Goal: Browse casually

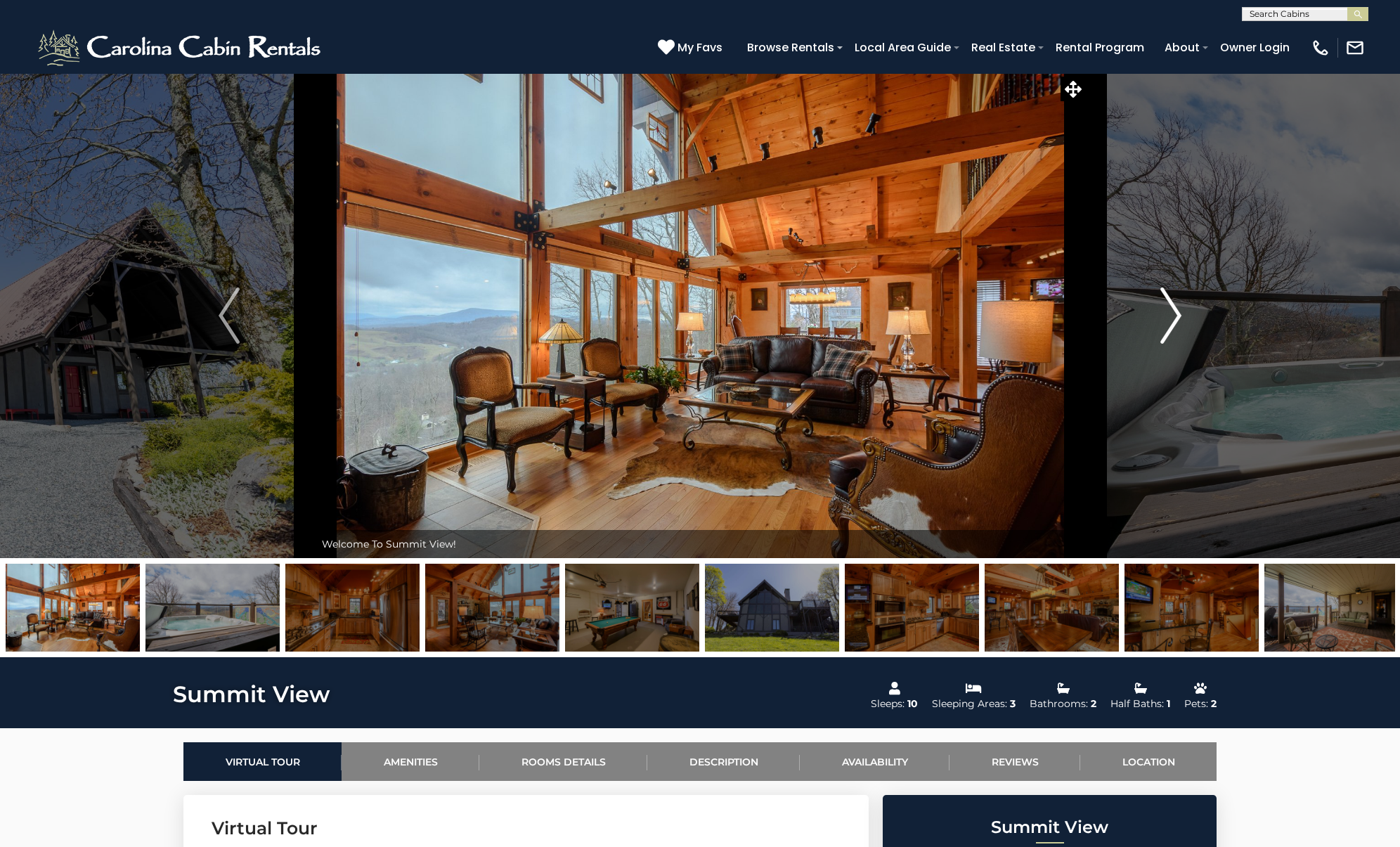
click at [1180, 311] on img "Next" at bounding box center [1171, 315] width 21 height 56
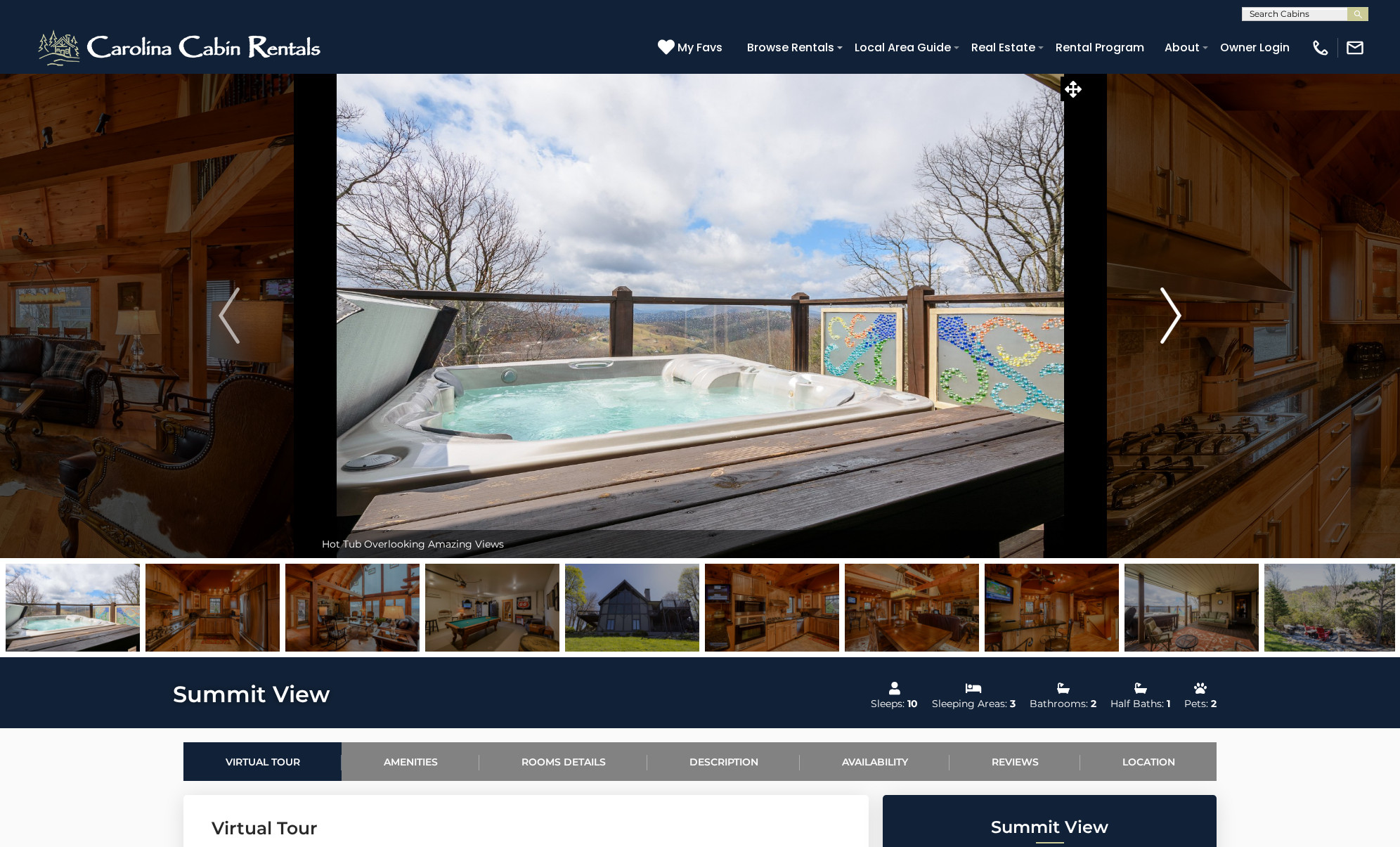
click at [1180, 311] on img "Next" at bounding box center [1171, 315] width 21 height 56
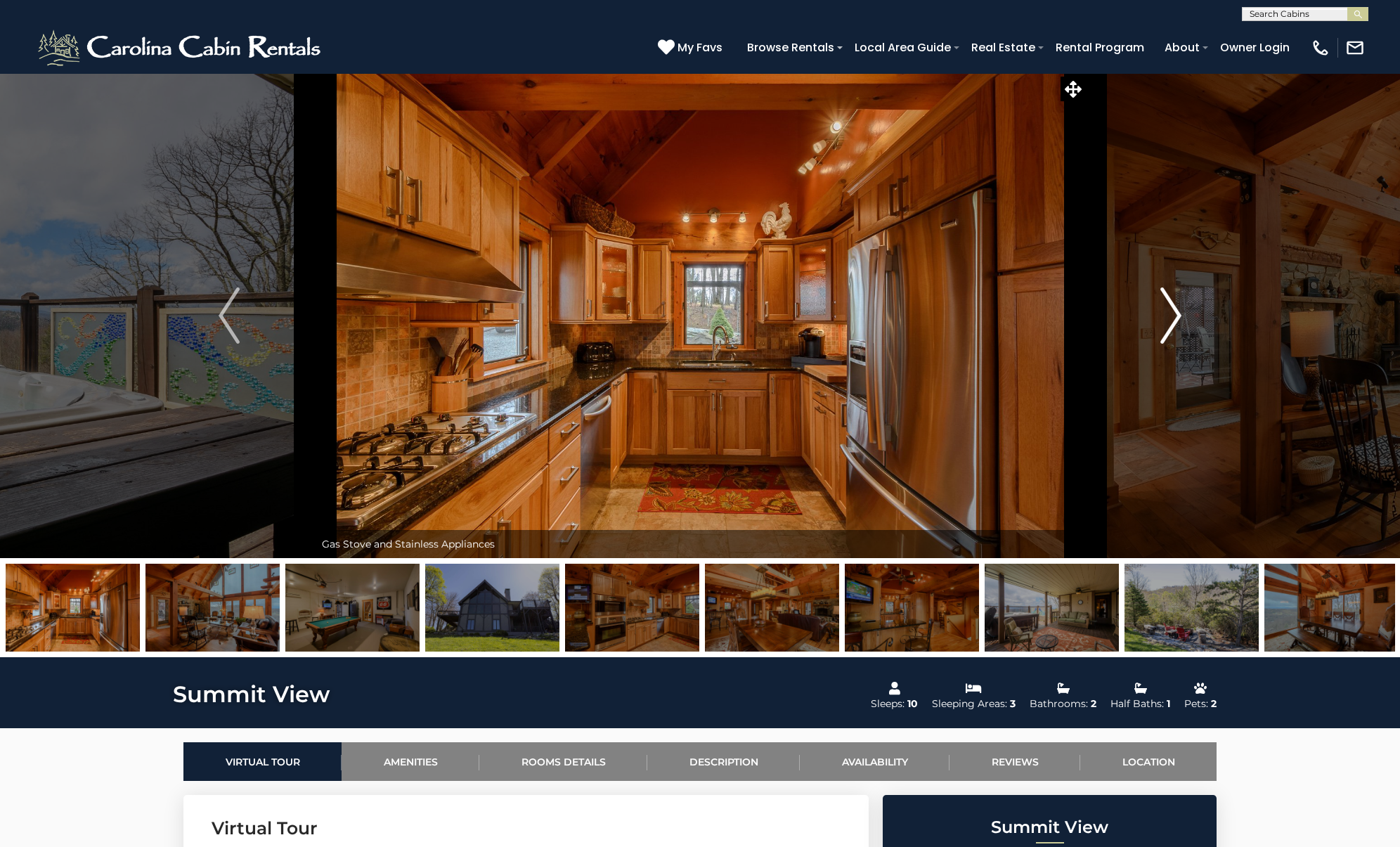
click at [1180, 311] on img "Next" at bounding box center [1171, 315] width 21 height 56
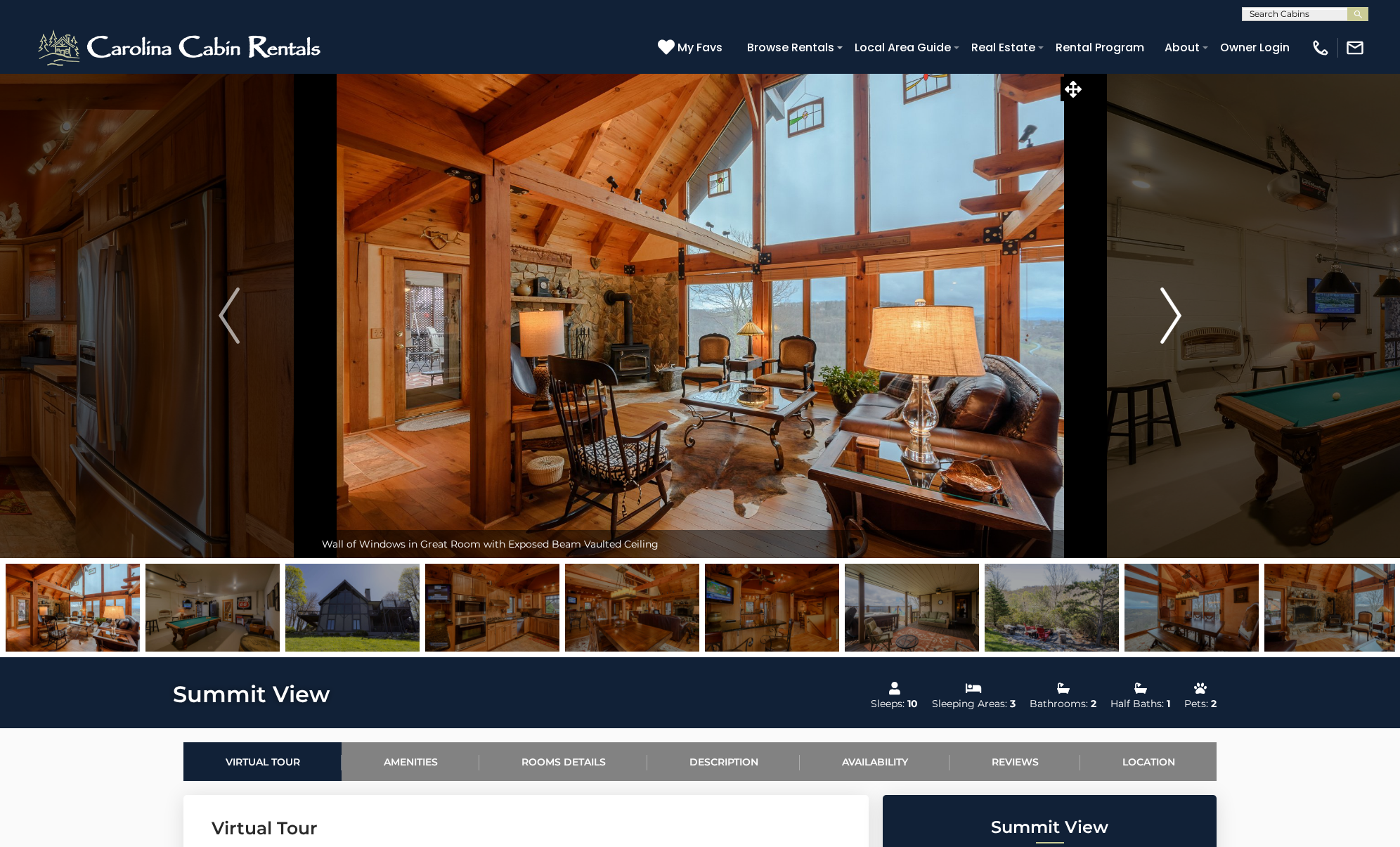
click at [1180, 311] on img "Next" at bounding box center [1171, 315] width 21 height 56
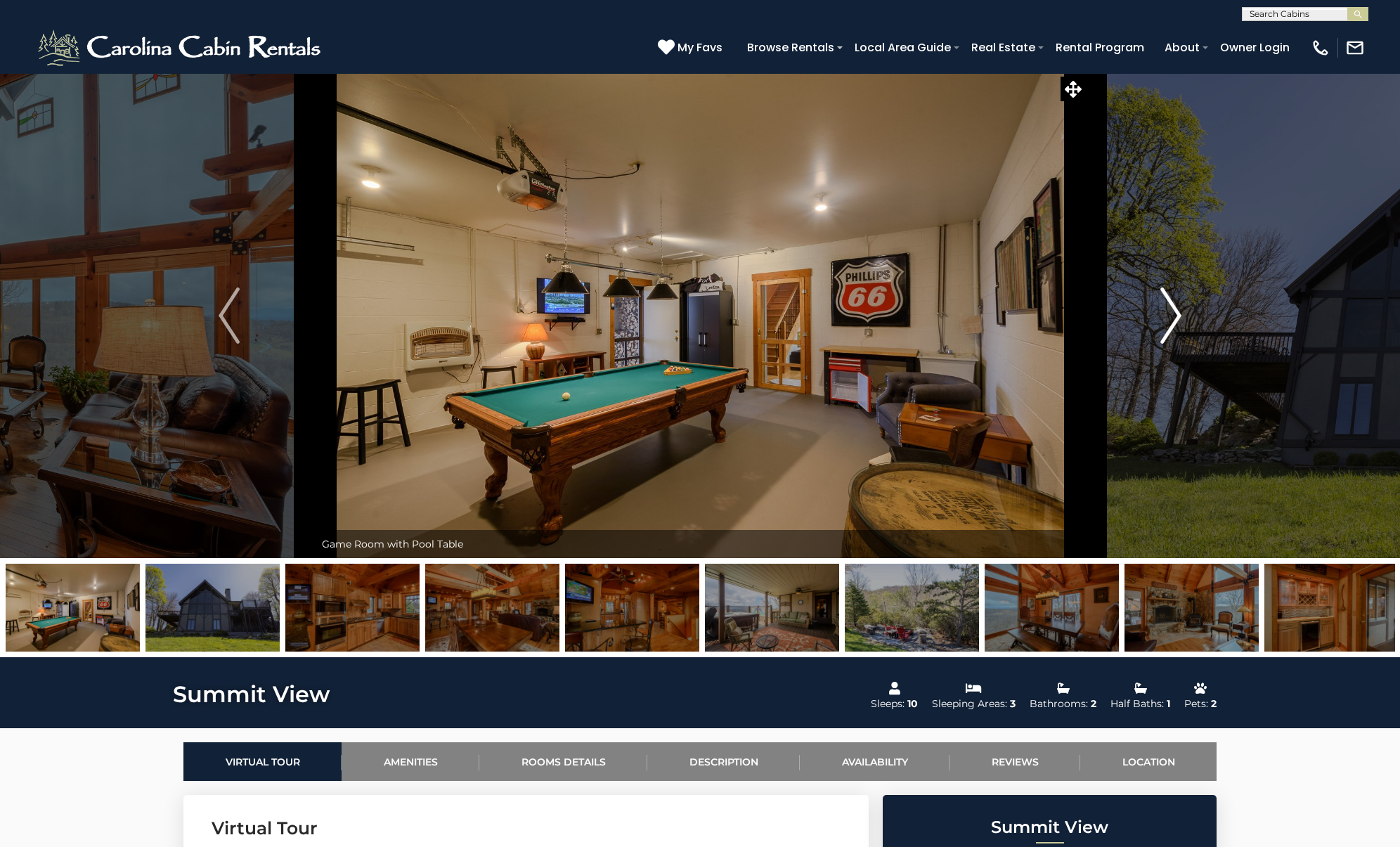
click at [1180, 311] on img "Next" at bounding box center [1171, 315] width 21 height 56
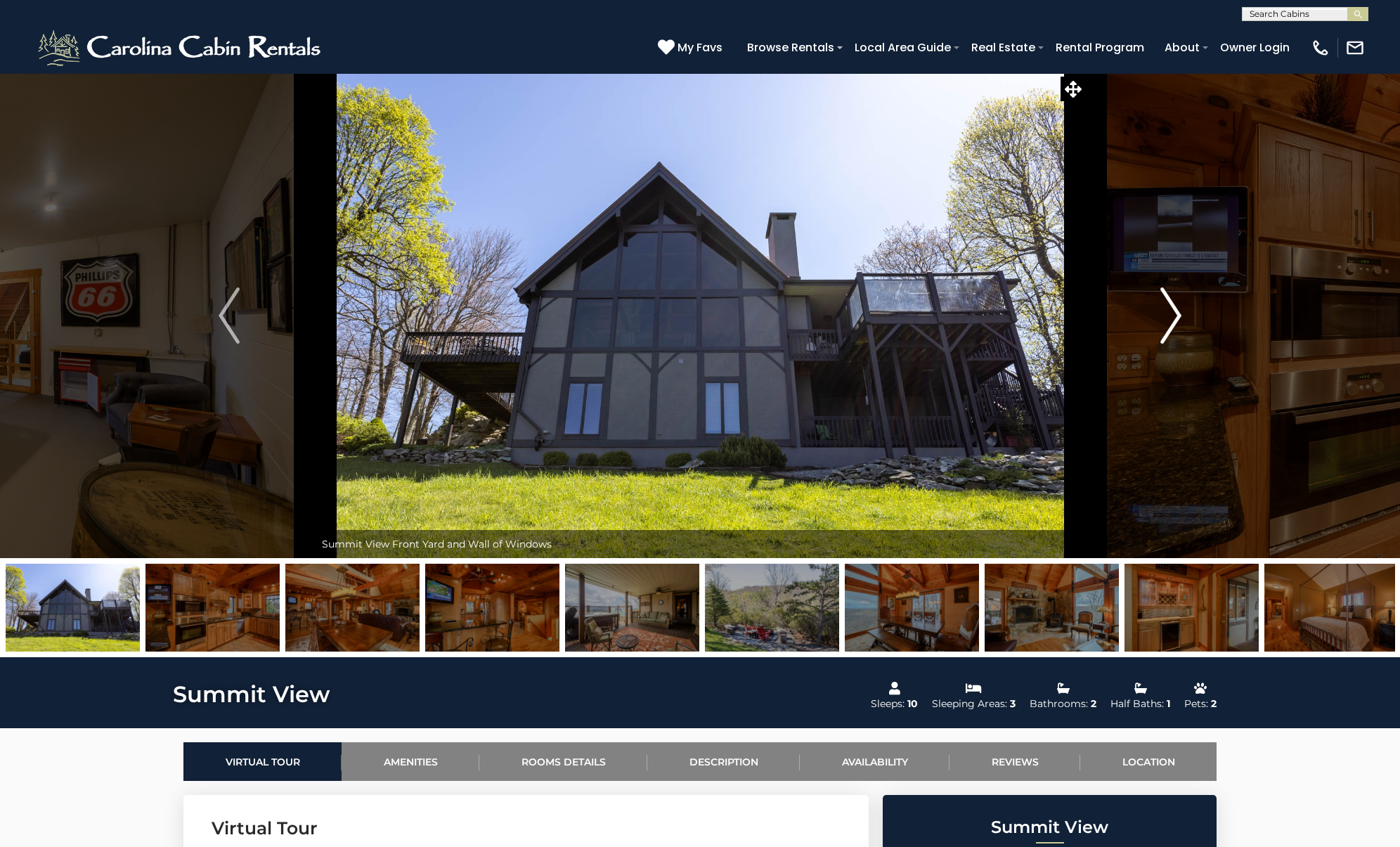
click at [1180, 311] on img "Next" at bounding box center [1171, 315] width 21 height 56
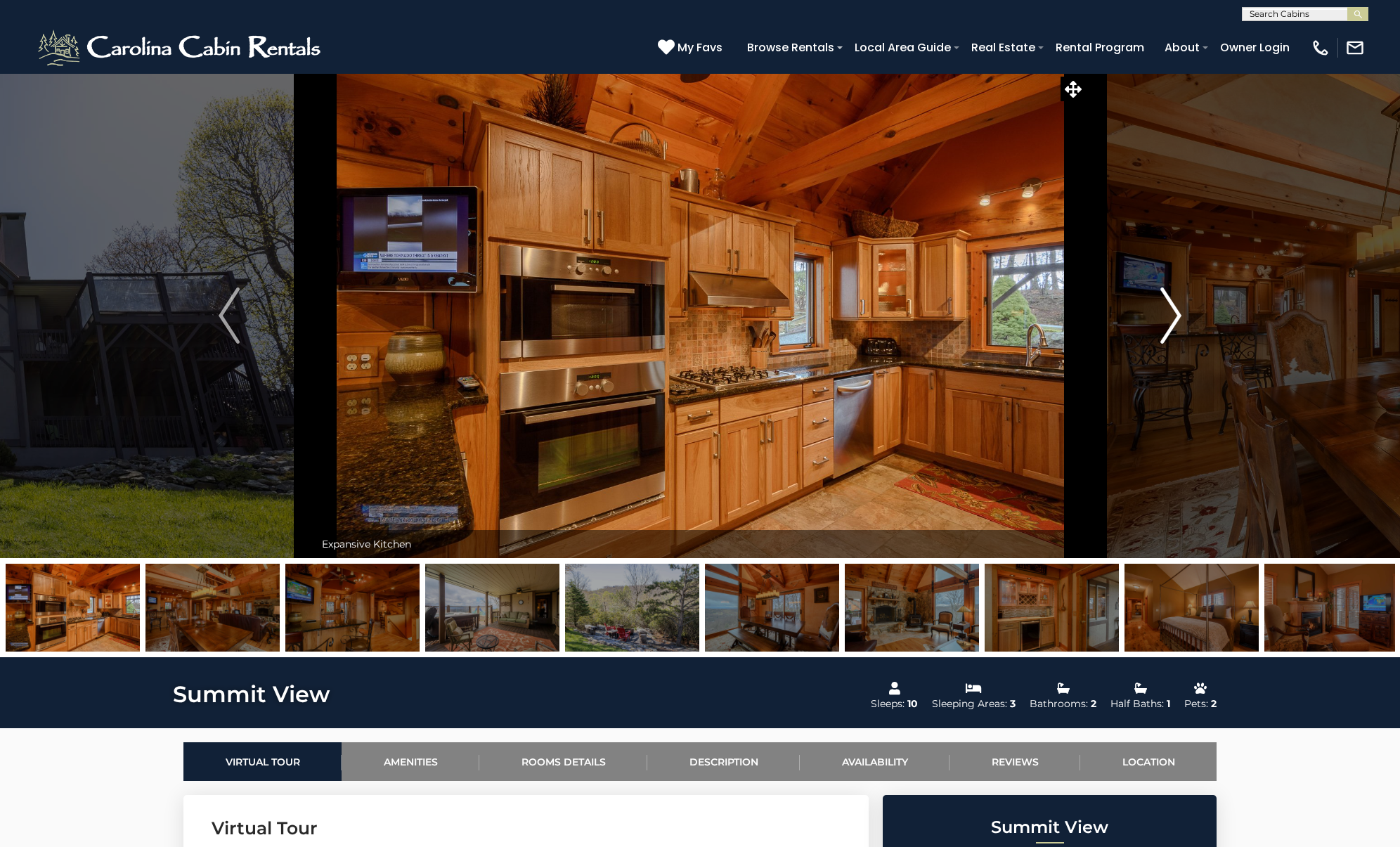
click at [1180, 311] on img "Next" at bounding box center [1171, 315] width 21 height 56
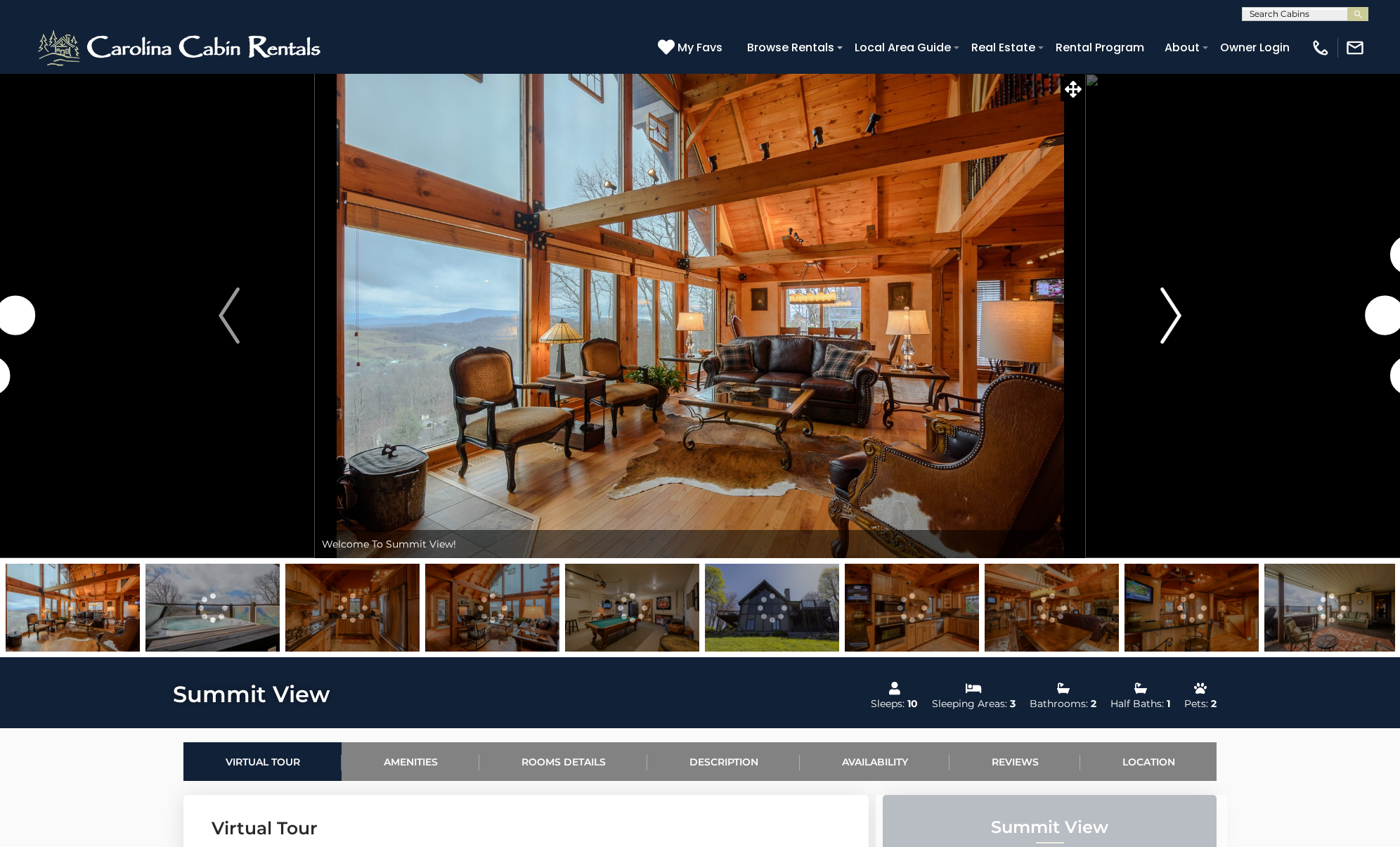
click at [1160, 321] on img "Next" at bounding box center [1171, 315] width 21 height 56
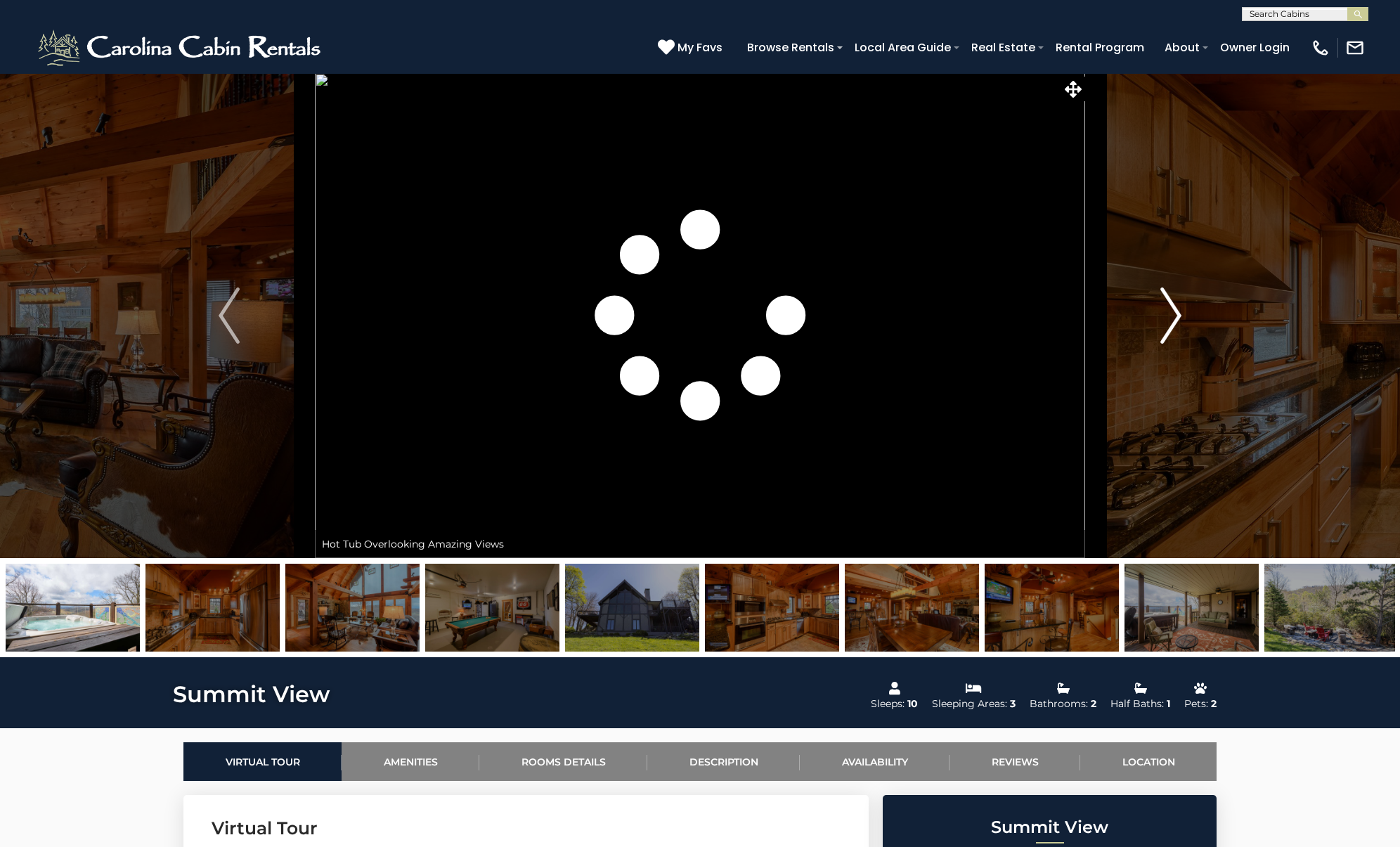
click at [1160, 321] on img "Next" at bounding box center [1171, 315] width 21 height 56
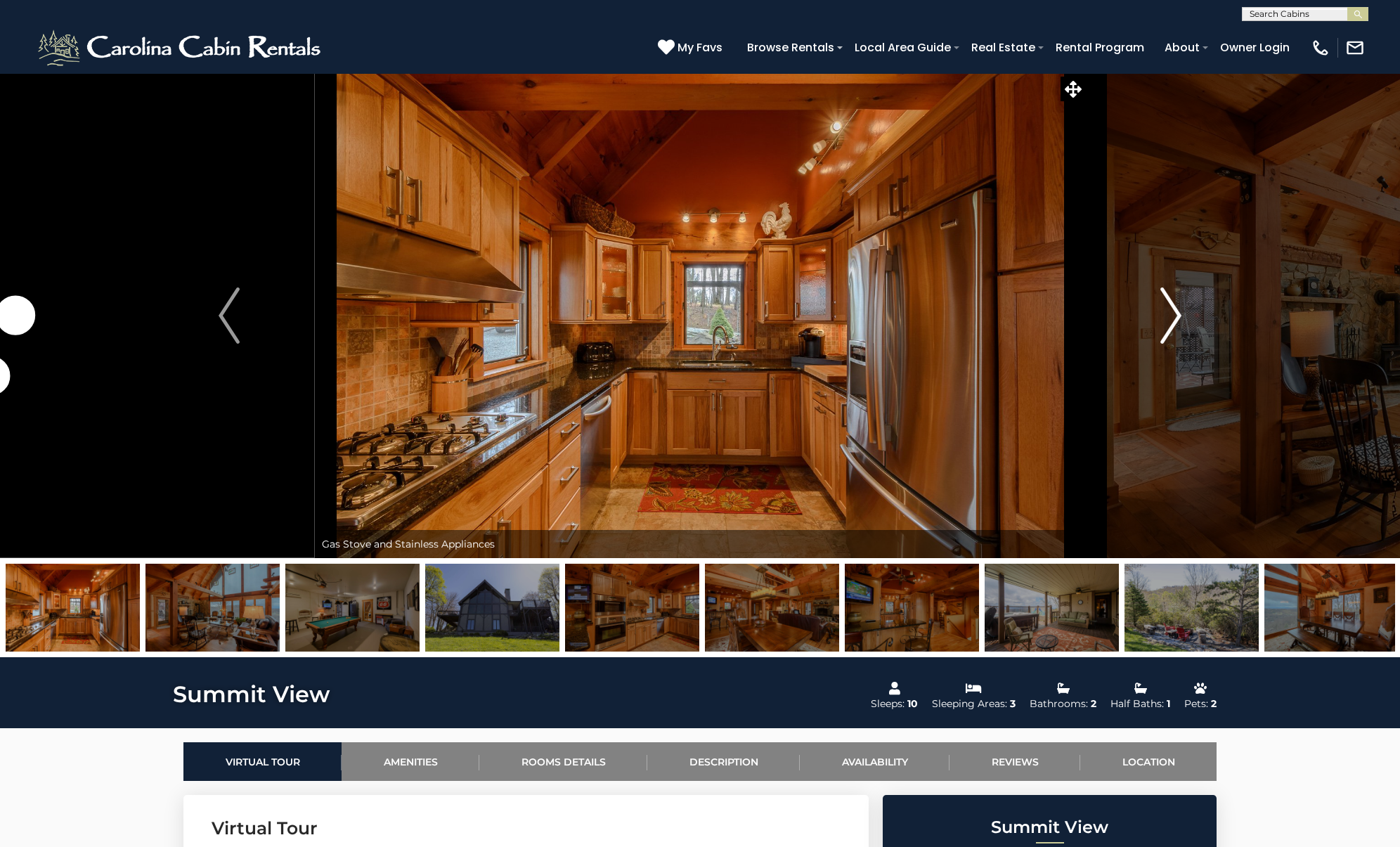
click at [1160, 321] on img "Next" at bounding box center [1171, 315] width 21 height 56
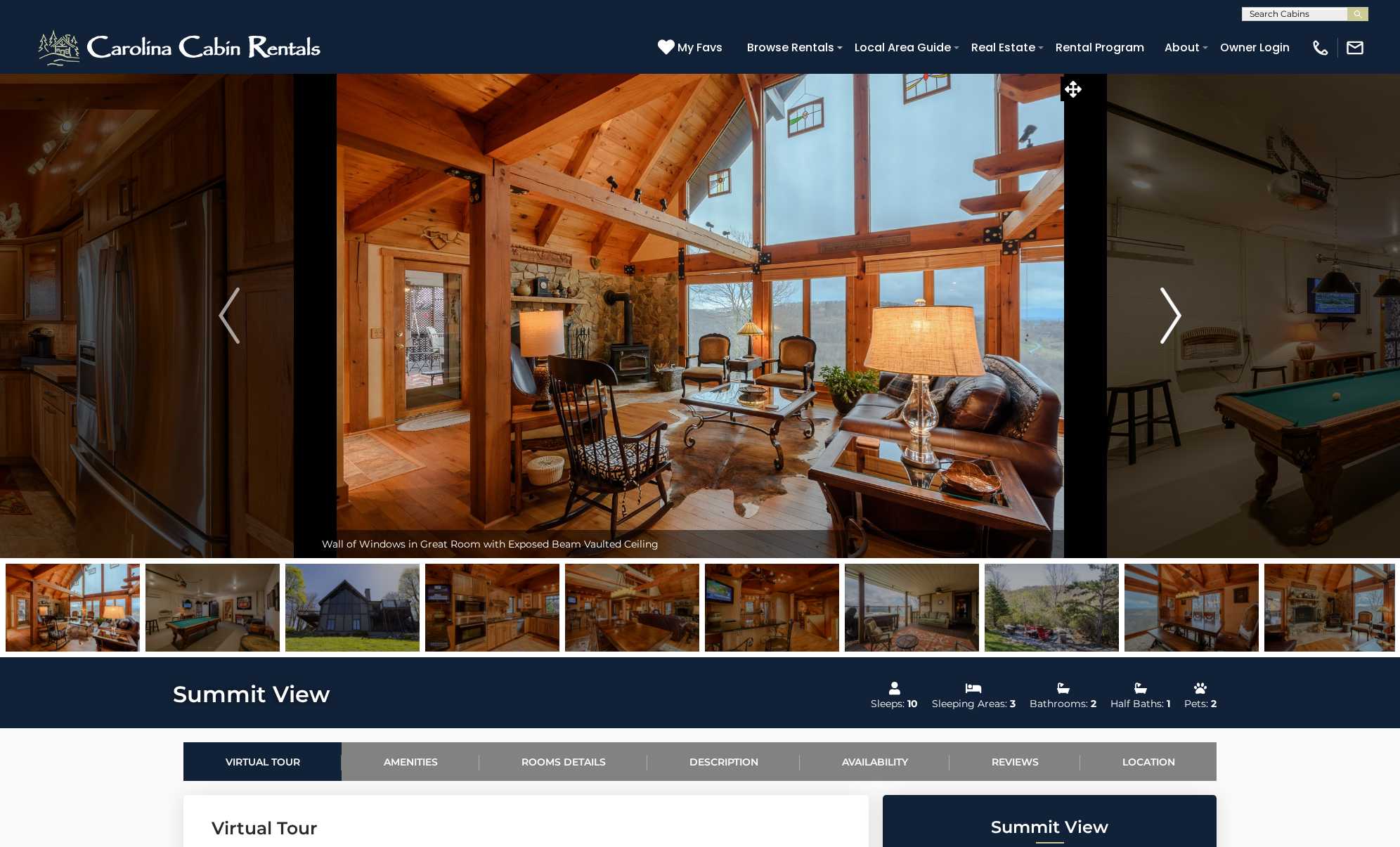
click at [1160, 321] on img "Next" at bounding box center [1171, 315] width 21 height 56
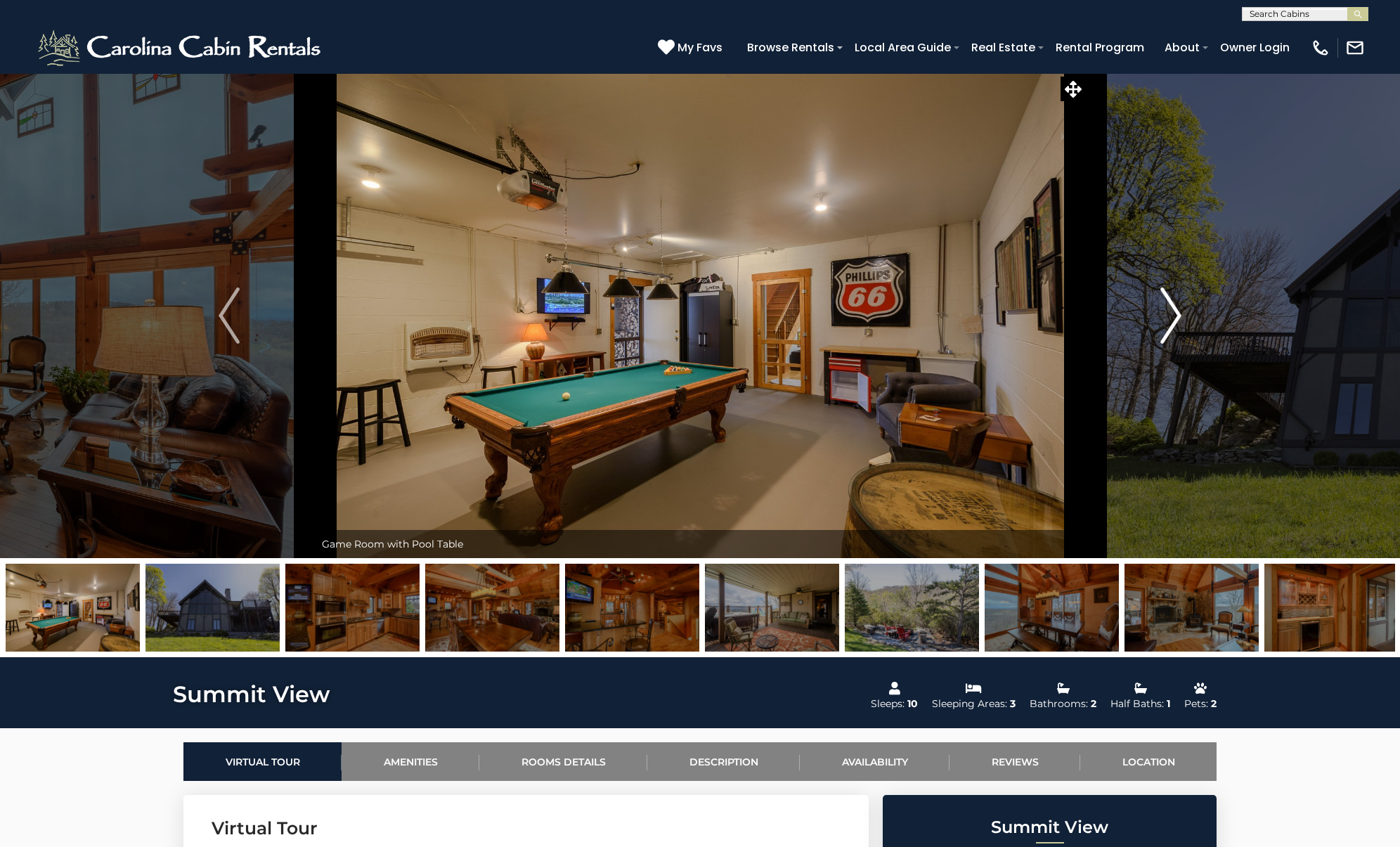
click at [1160, 321] on img "Next" at bounding box center [1171, 315] width 21 height 56
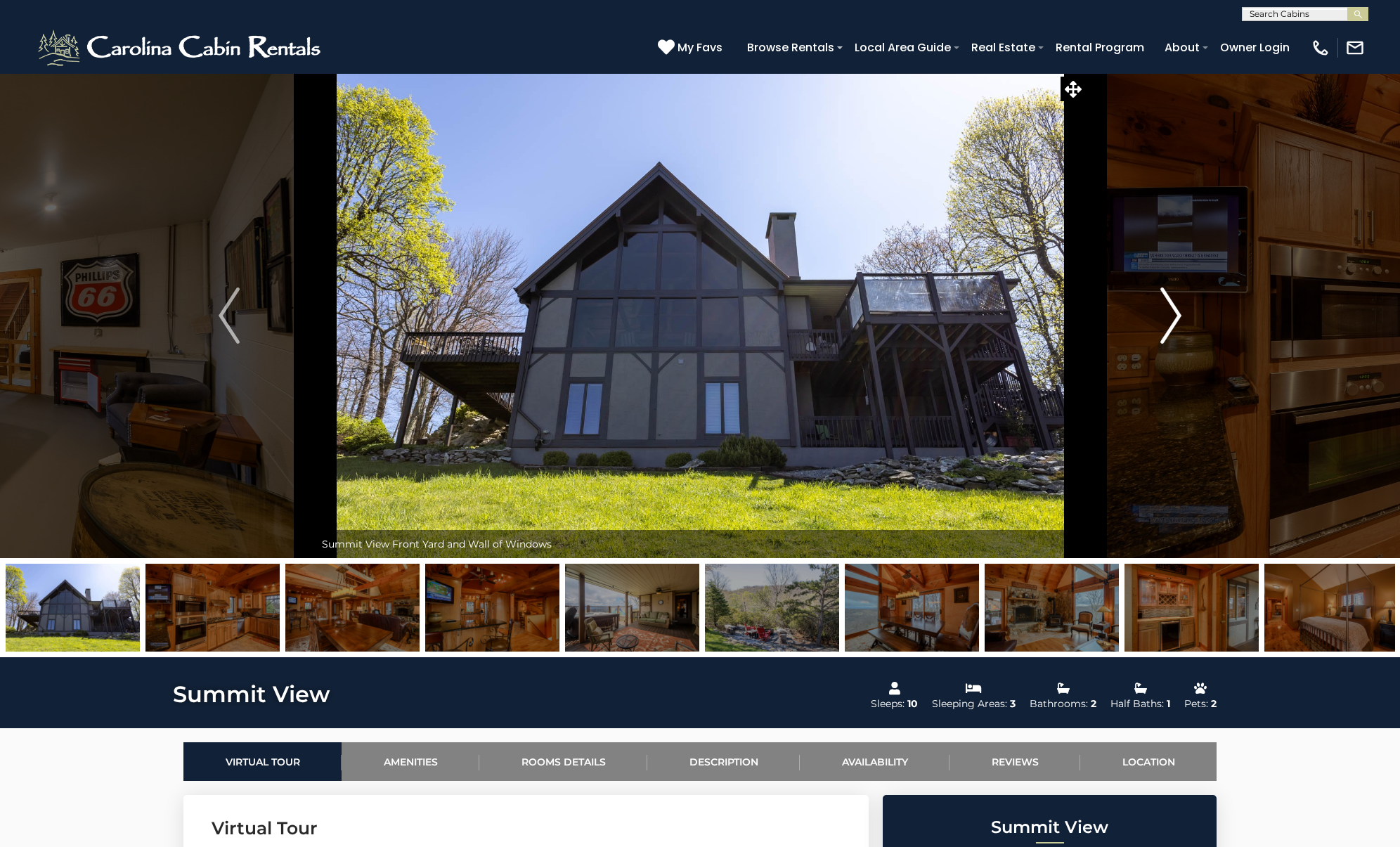
click at [1160, 321] on img "Next" at bounding box center [1171, 315] width 21 height 56
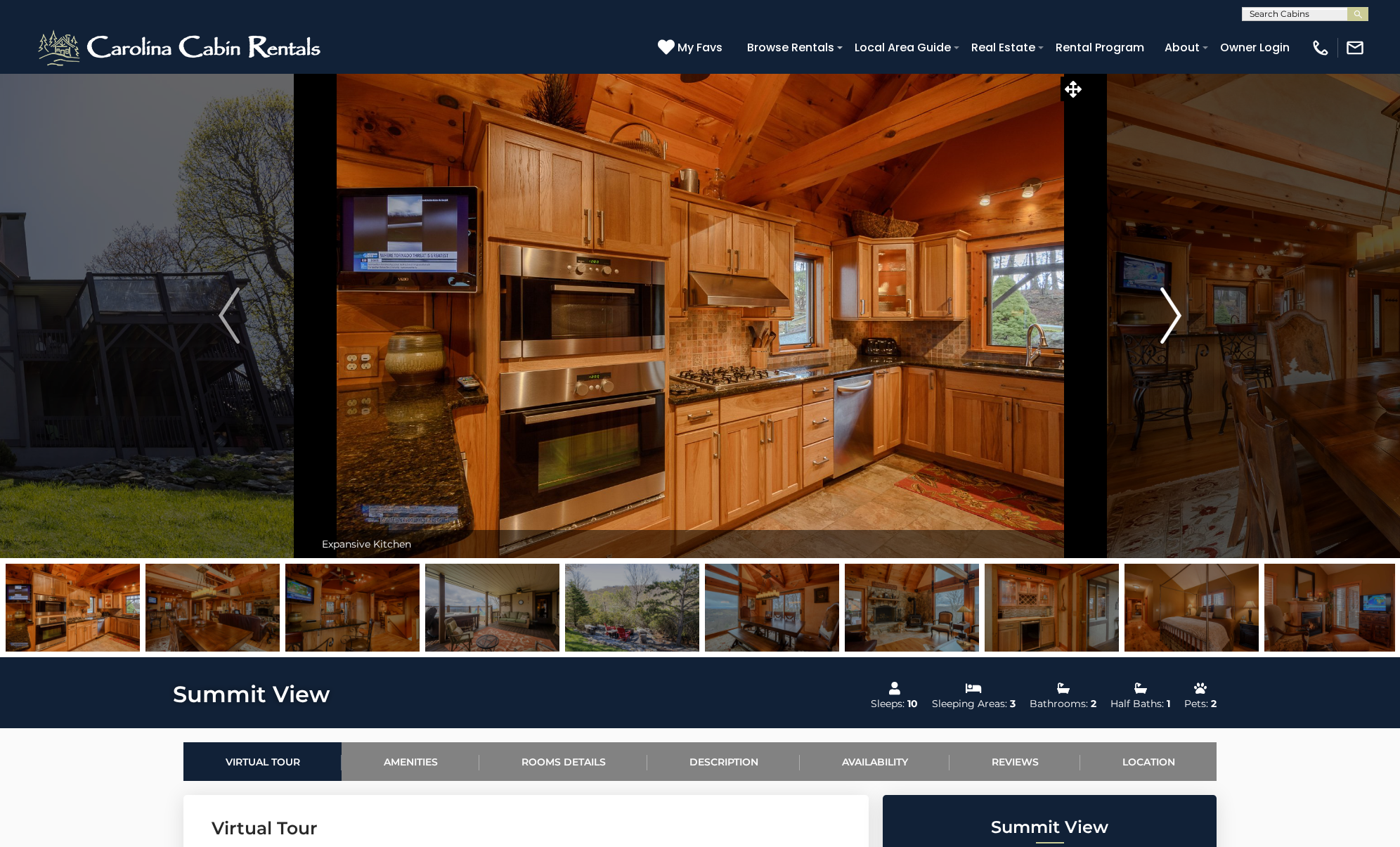
click at [1160, 321] on img "Next" at bounding box center [1171, 315] width 21 height 56
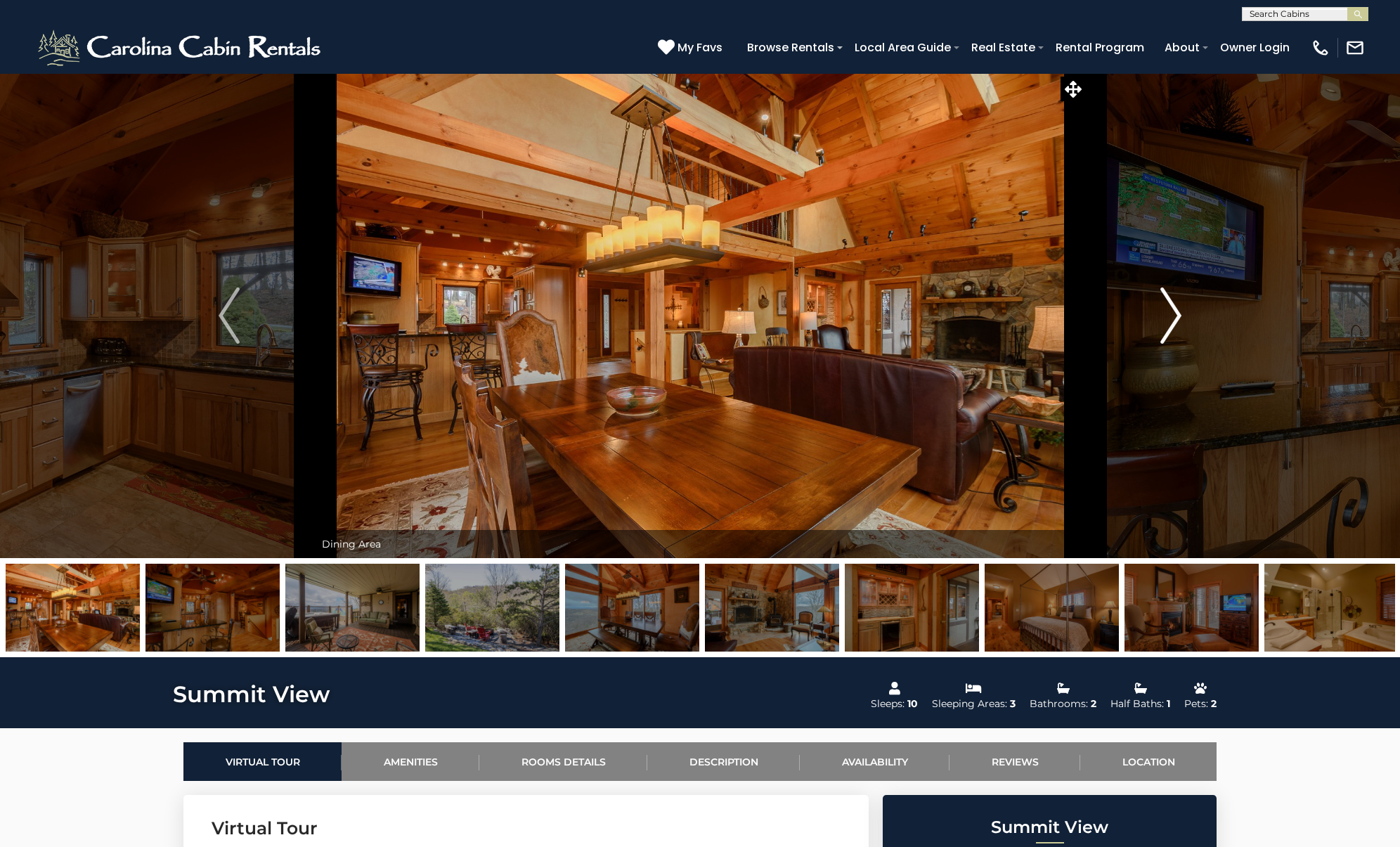
click at [1160, 321] on img "Next" at bounding box center [1171, 315] width 21 height 56
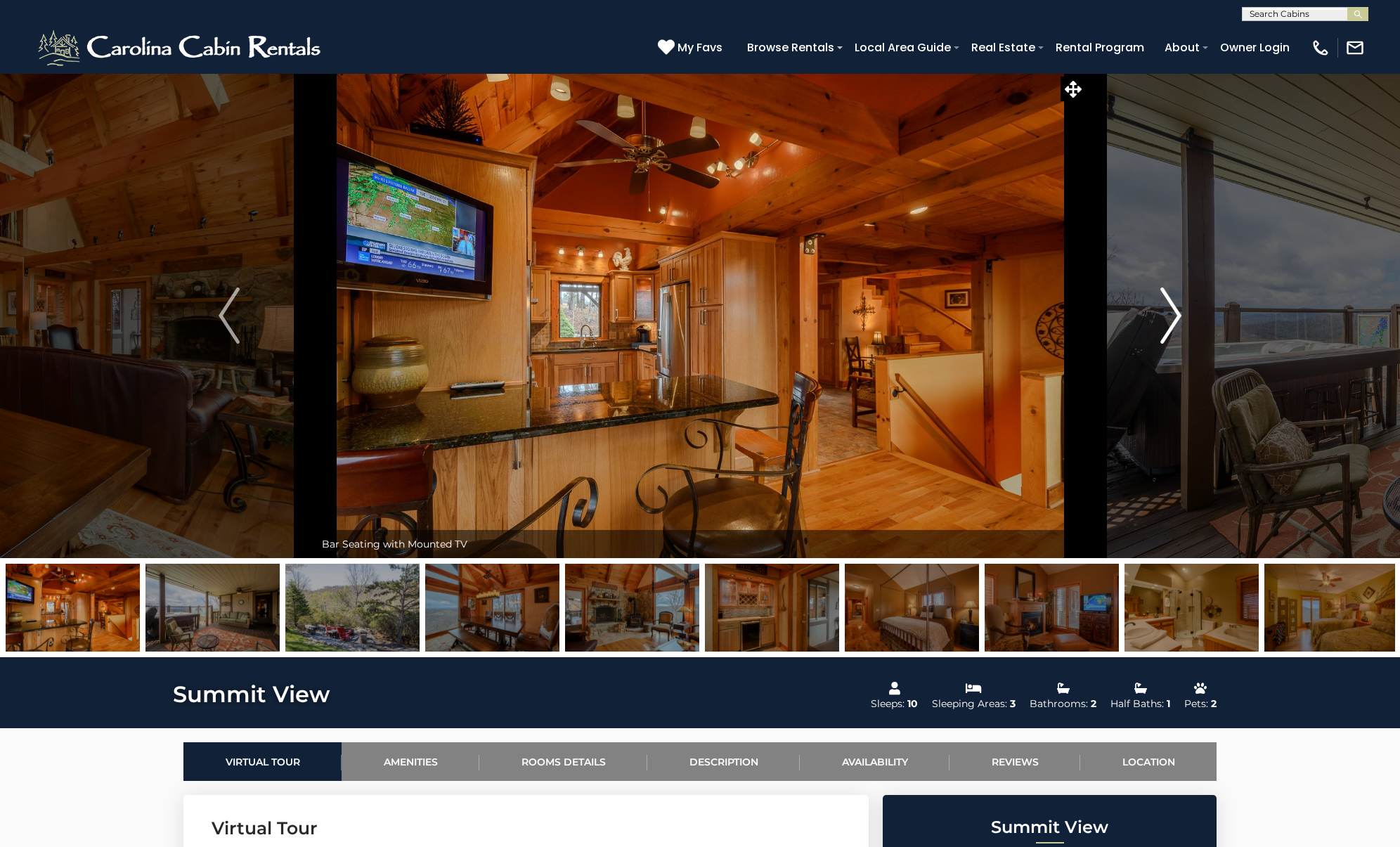
click at [1160, 321] on img "Next" at bounding box center [1171, 315] width 21 height 56
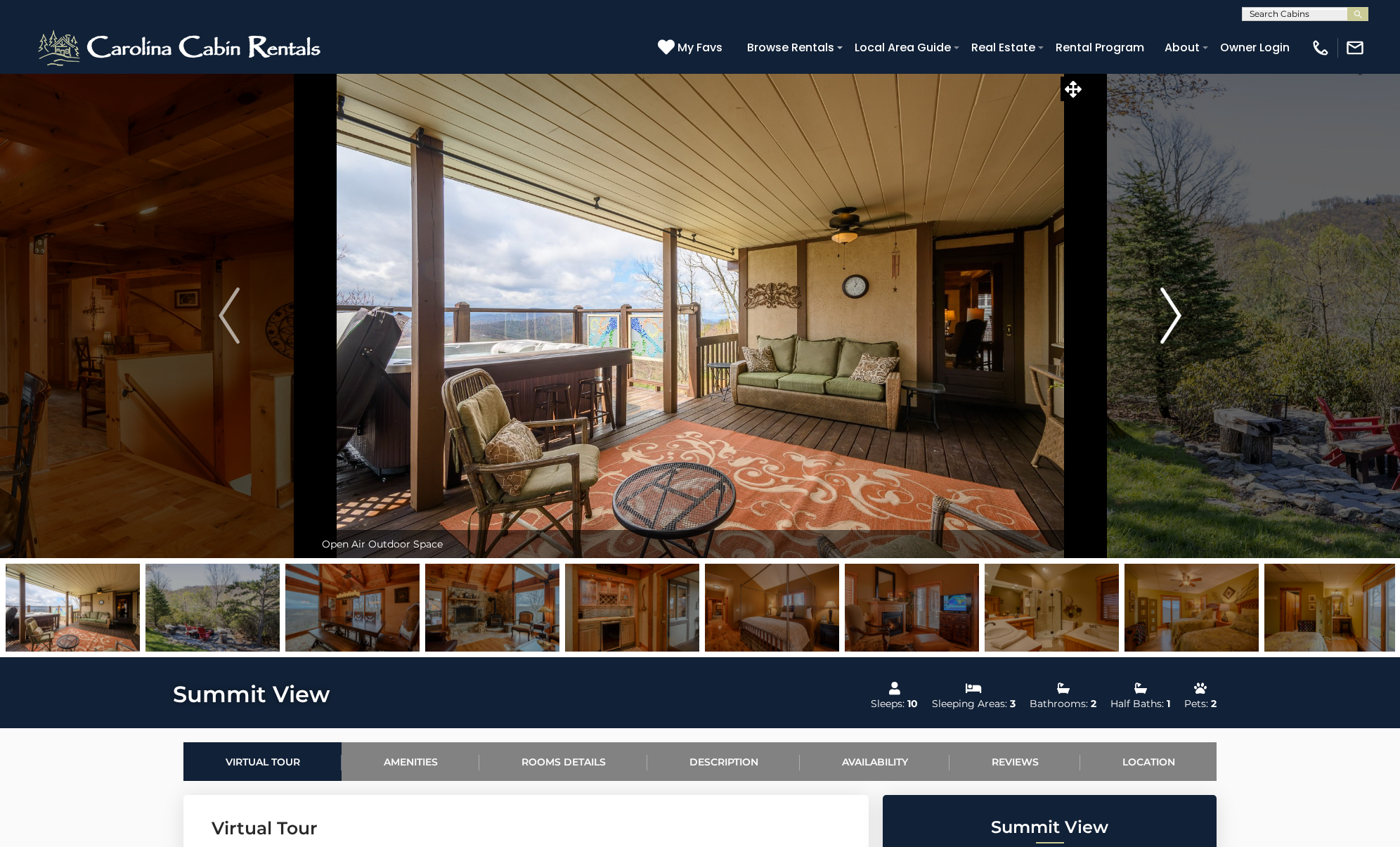
click at [1160, 321] on img "Next" at bounding box center [1171, 315] width 21 height 56
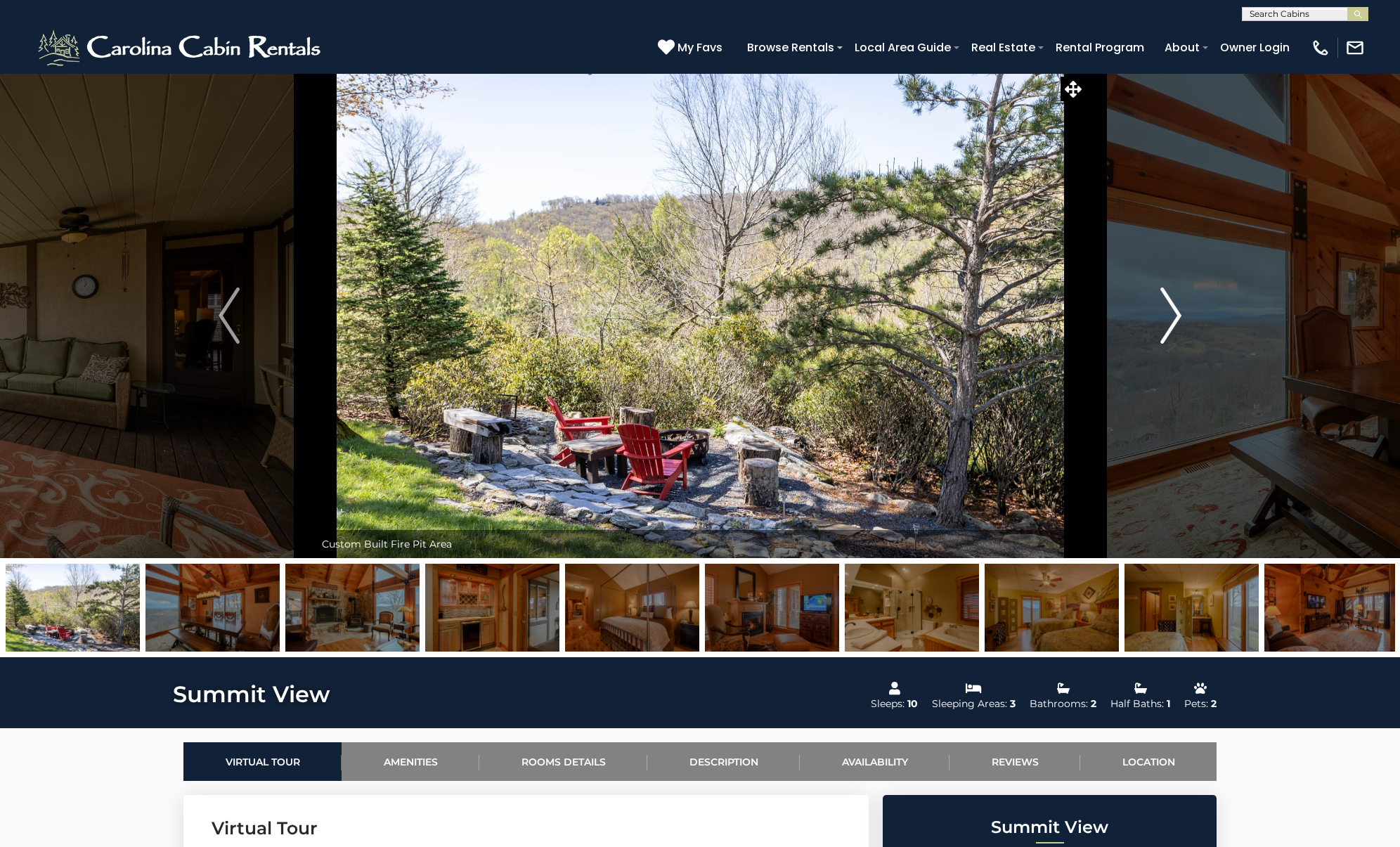
click at [1160, 321] on img "Next" at bounding box center [1171, 315] width 21 height 56
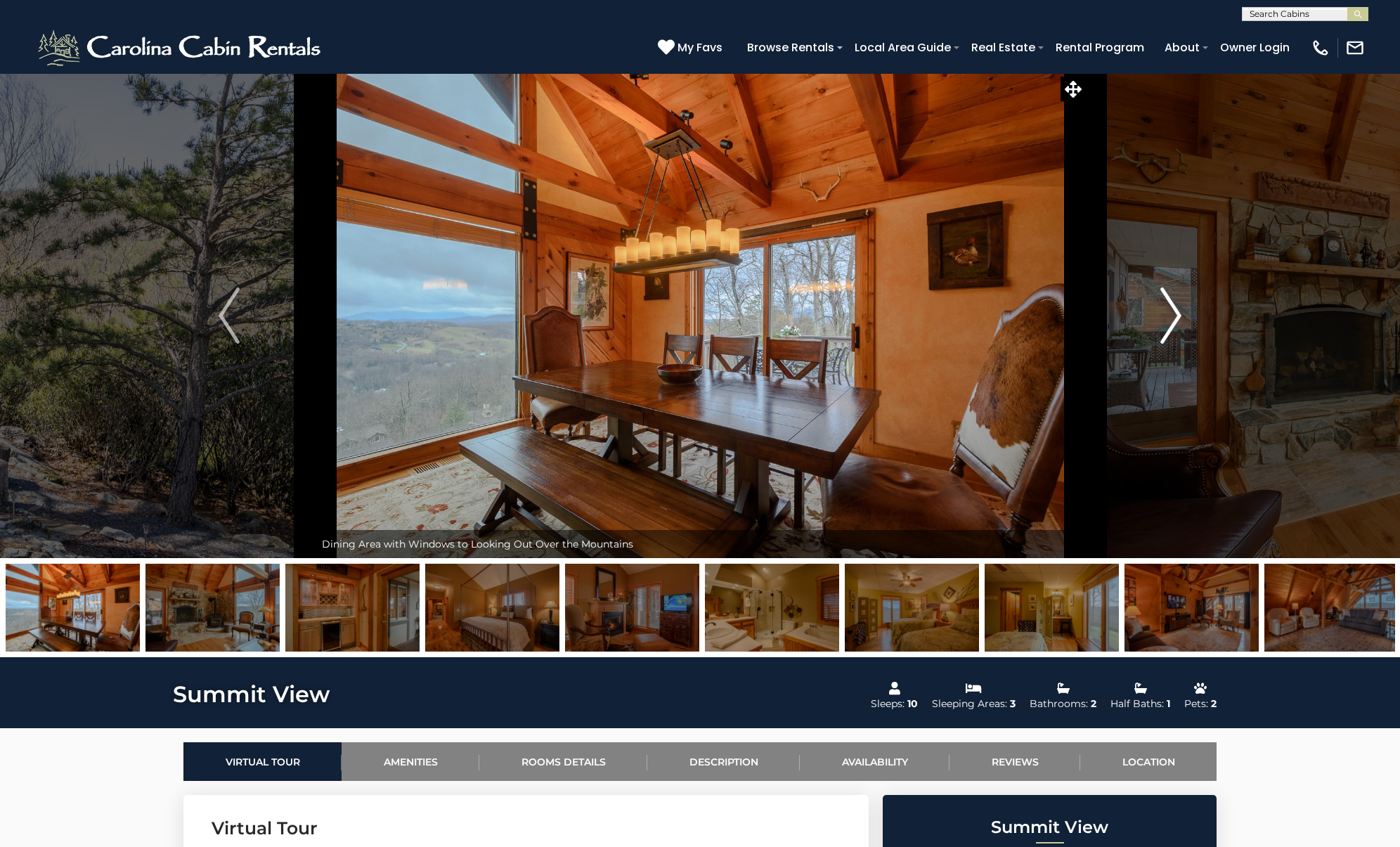
click at [1160, 321] on img "Next" at bounding box center [1171, 315] width 21 height 56
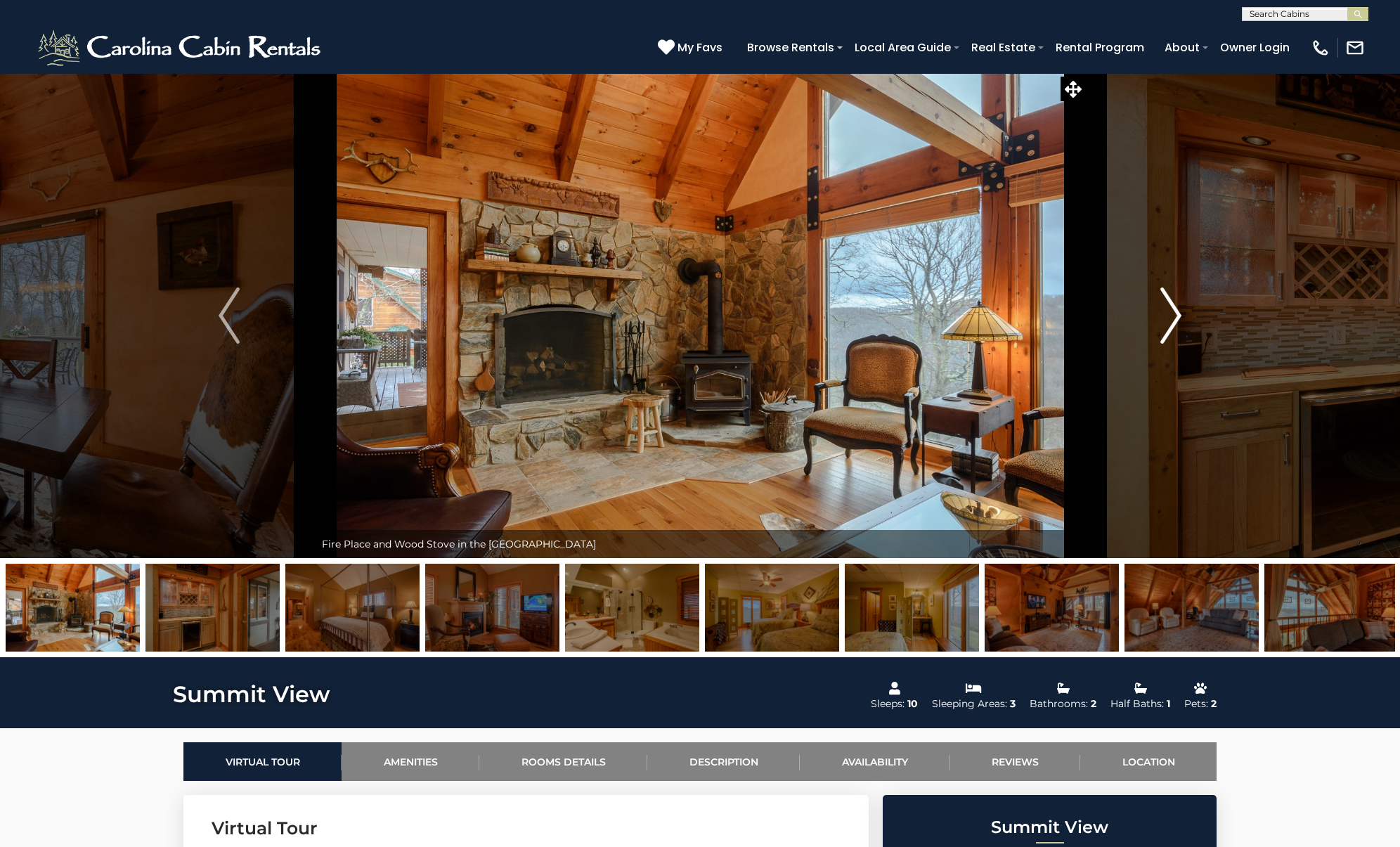
click at [1160, 321] on img "Next" at bounding box center [1171, 315] width 21 height 56
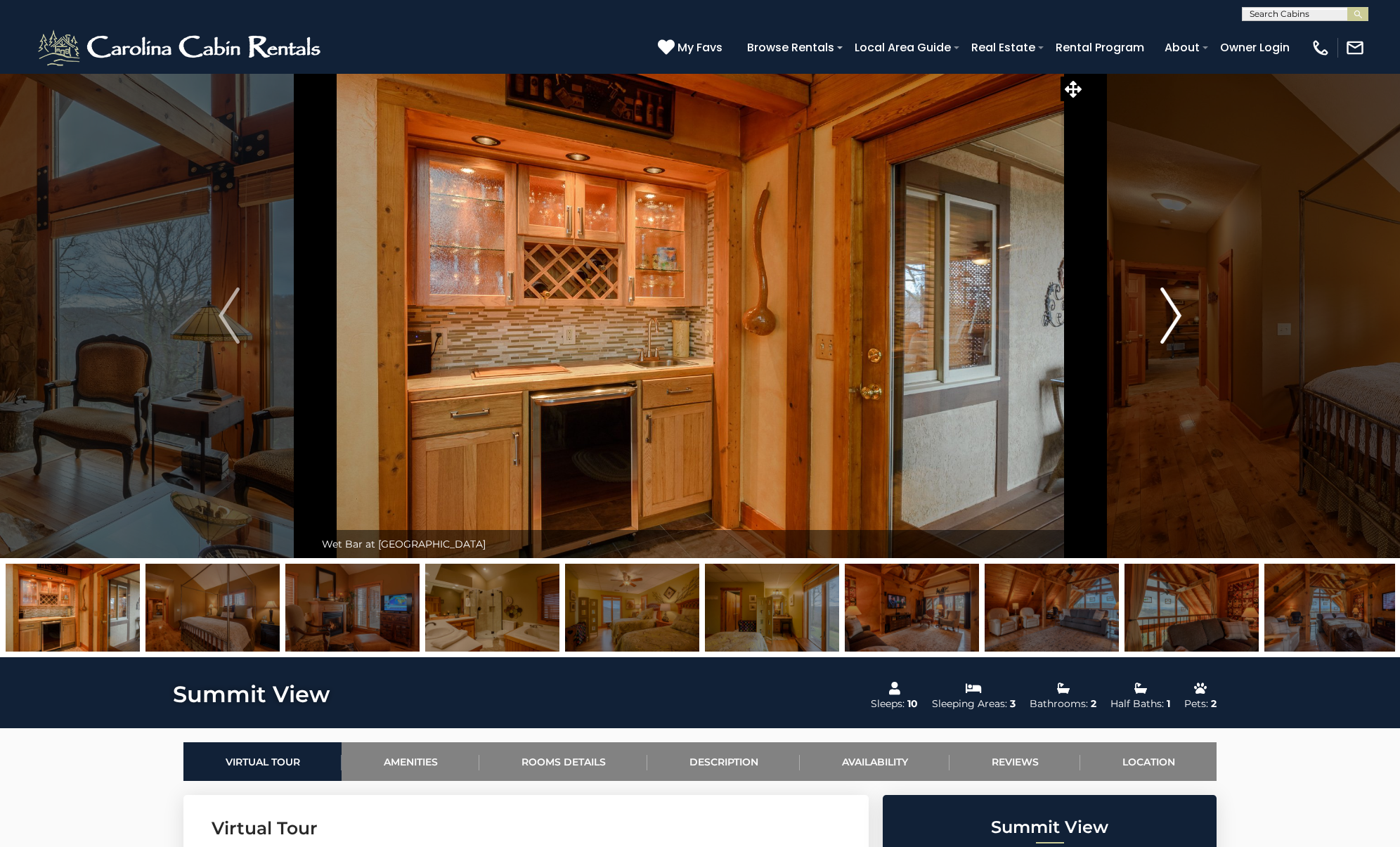
click at [1160, 321] on img "Next" at bounding box center [1171, 315] width 21 height 56
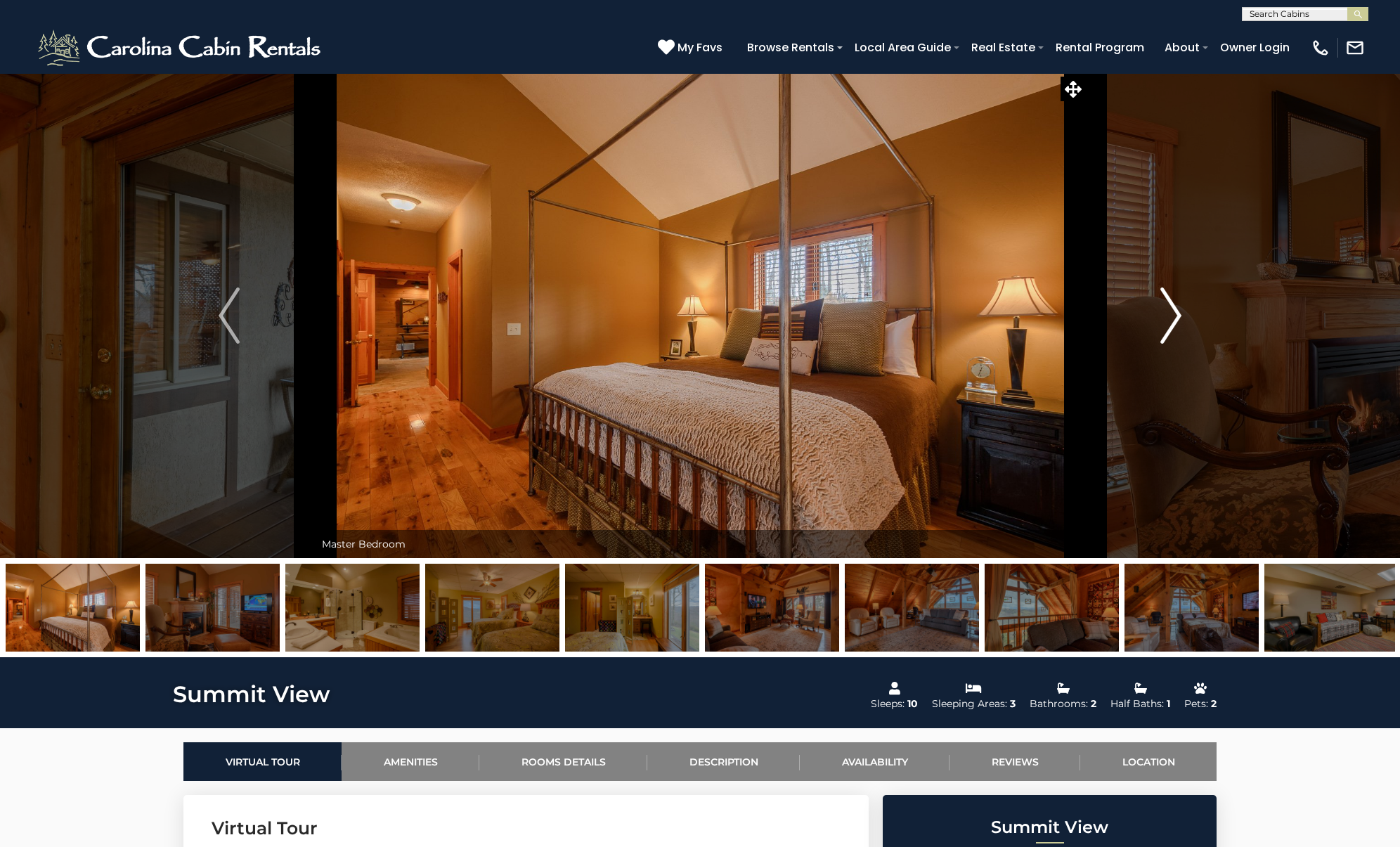
click at [1160, 321] on img "Next" at bounding box center [1171, 315] width 21 height 56
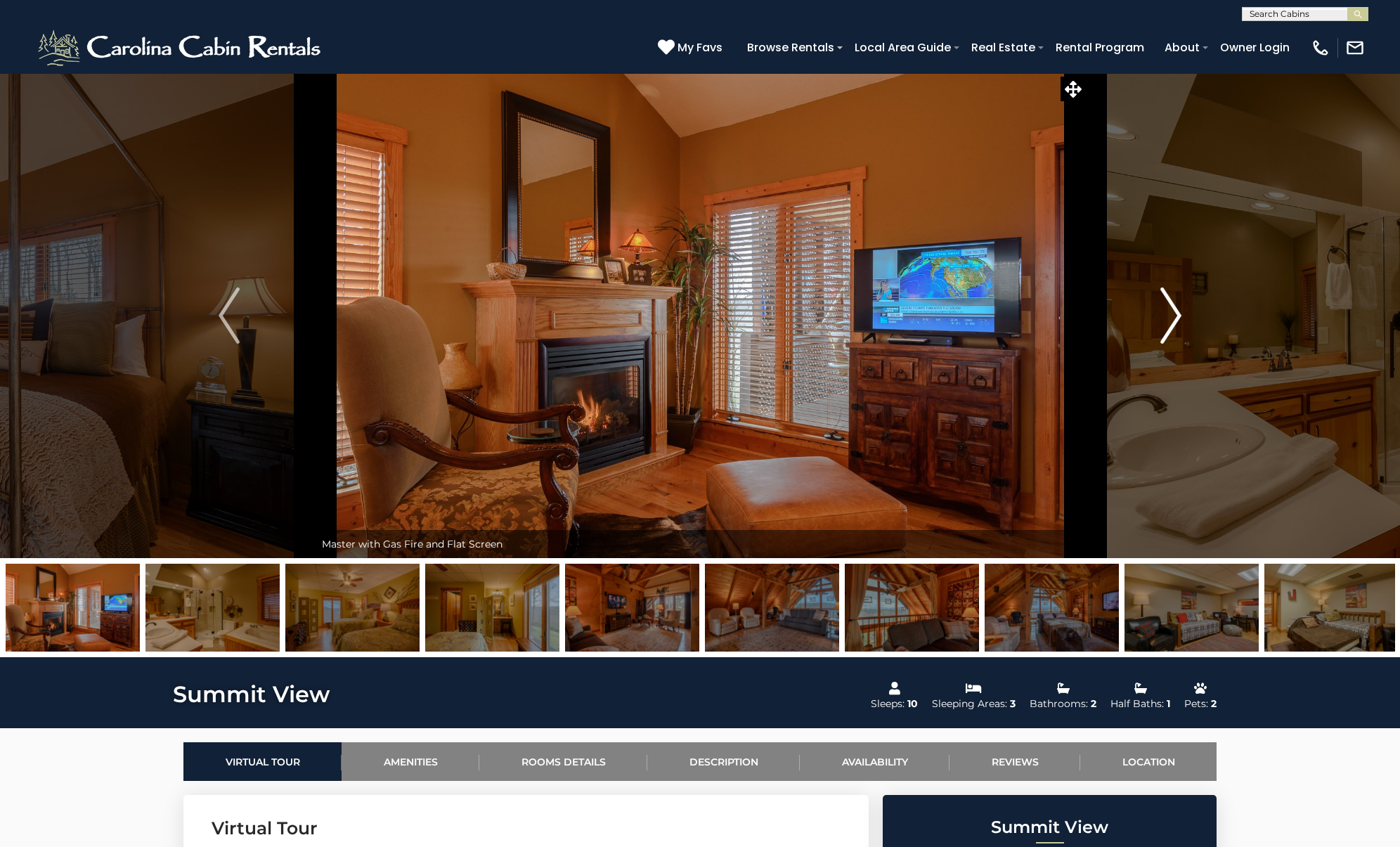
click at [1160, 321] on img "Next" at bounding box center [1171, 315] width 21 height 56
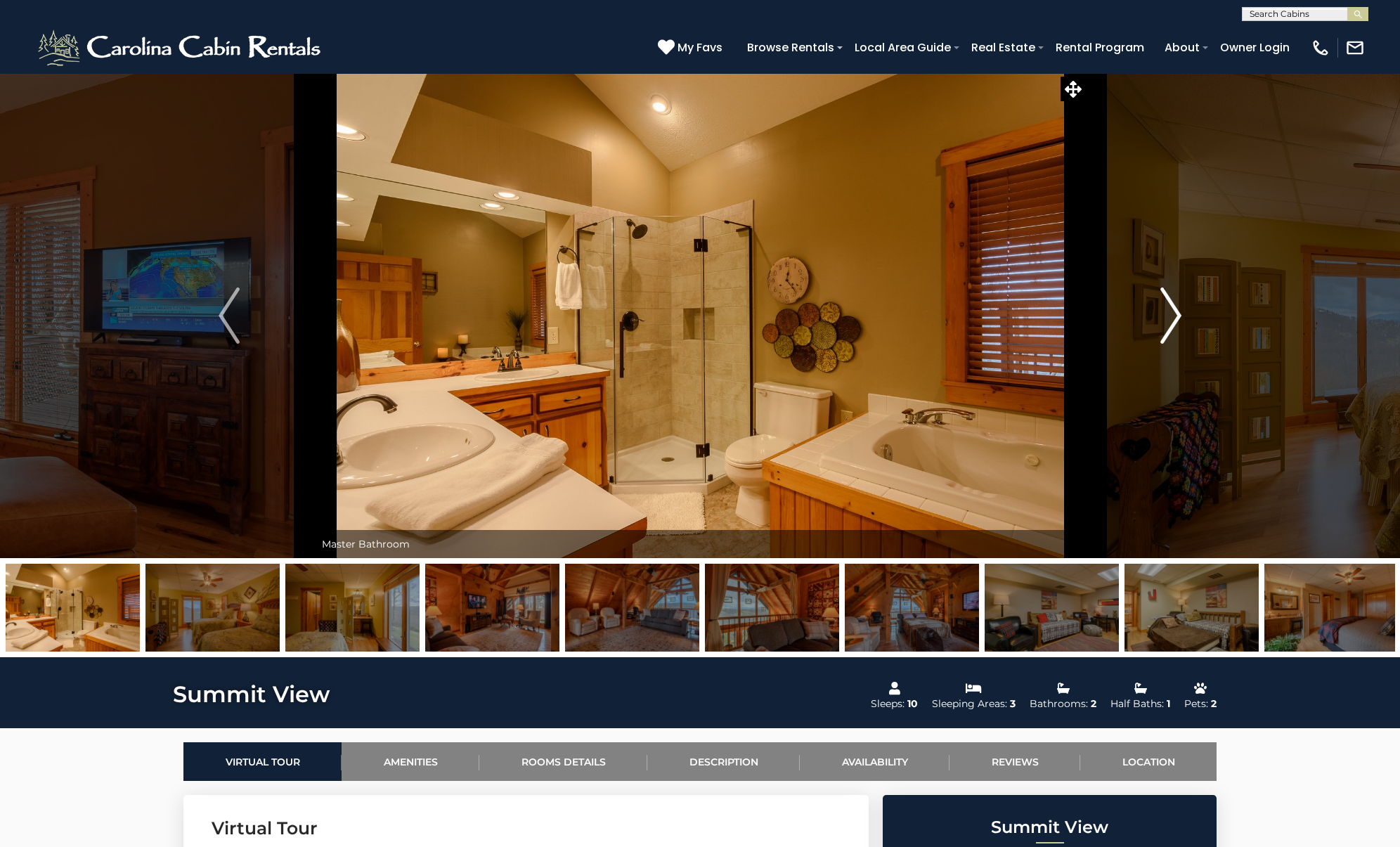
click at [1160, 321] on img "Next" at bounding box center [1171, 315] width 21 height 56
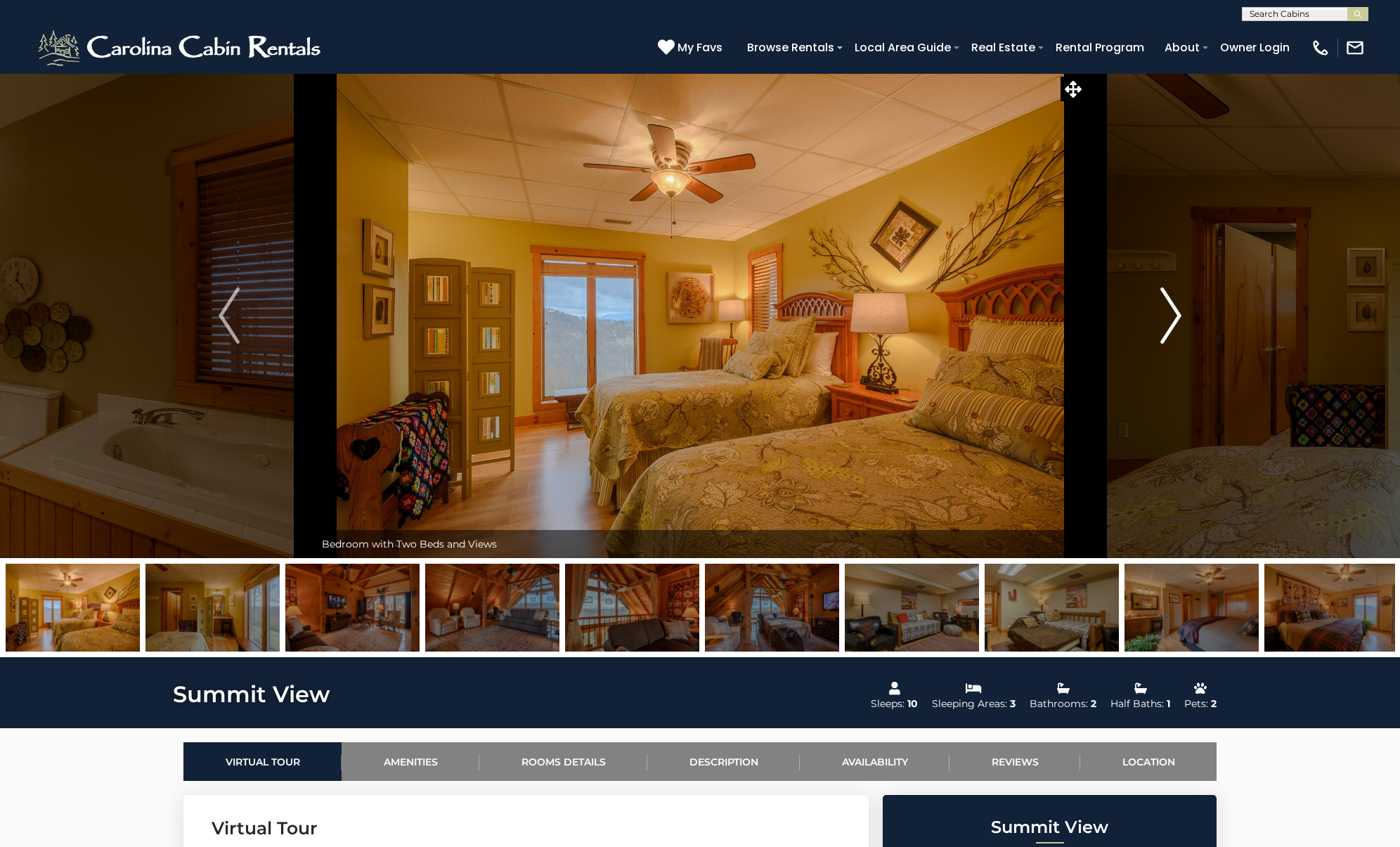
click at [1160, 321] on img "Next" at bounding box center [1171, 315] width 21 height 56
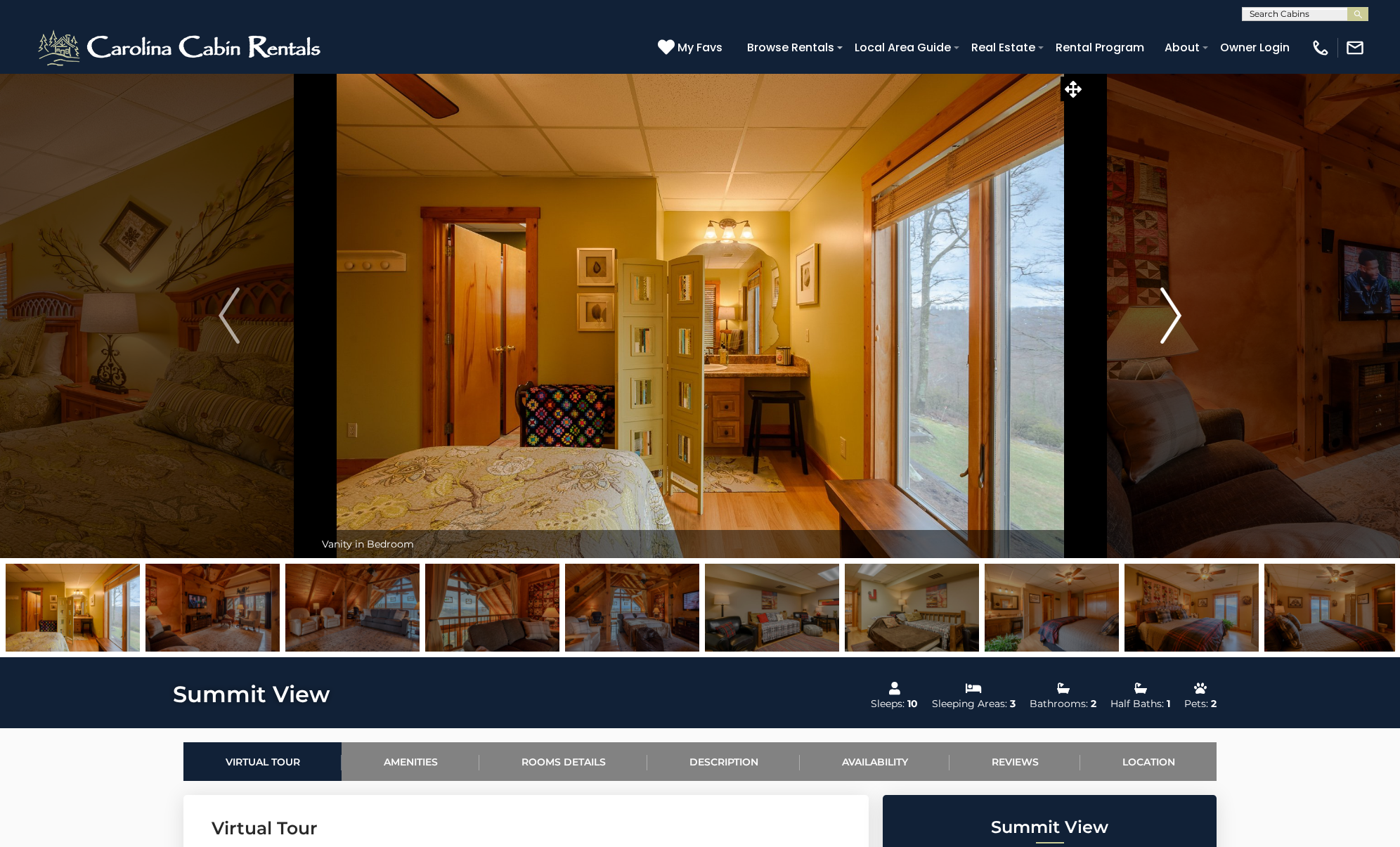
click at [1160, 321] on img "Next" at bounding box center [1171, 315] width 21 height 56
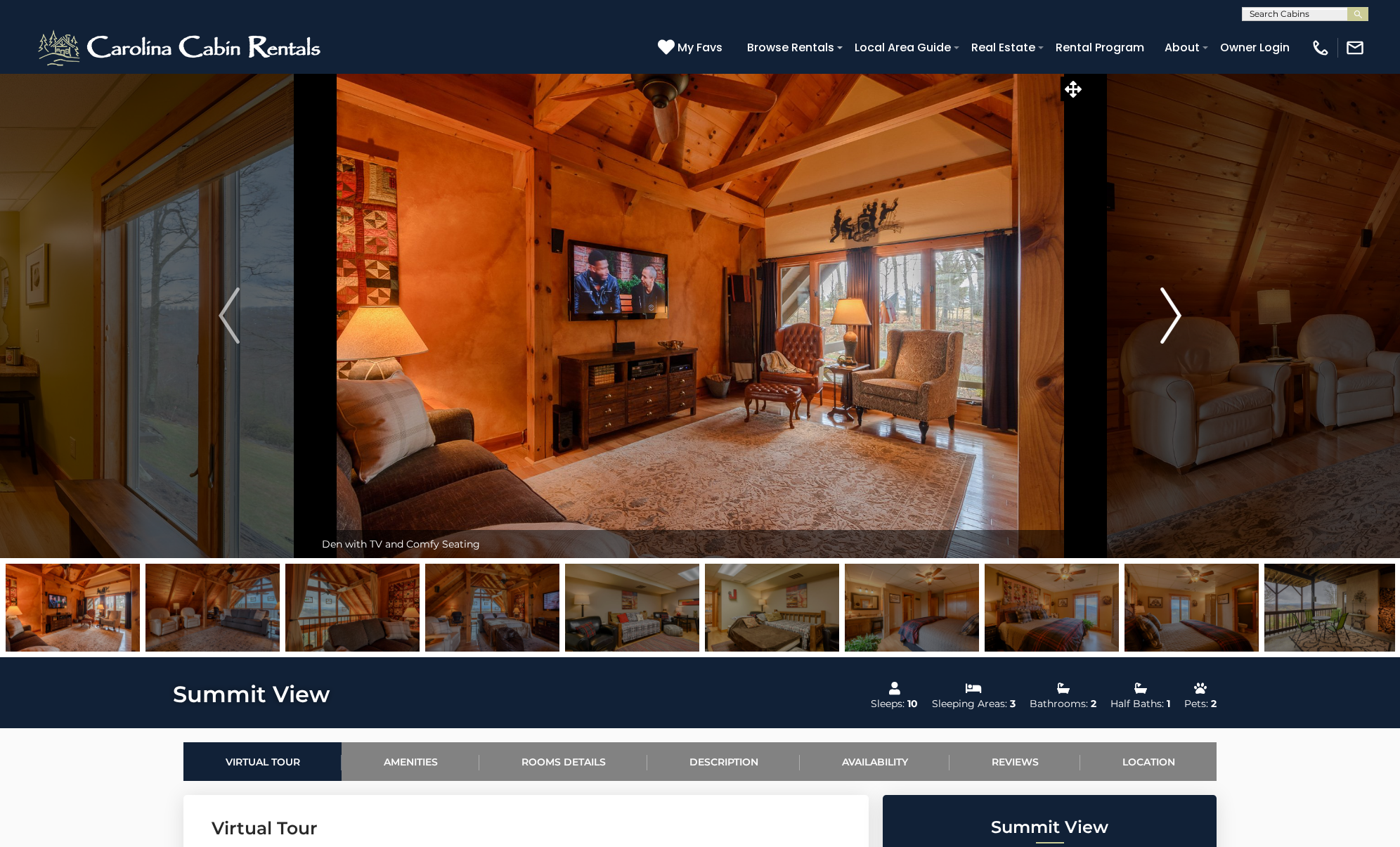
click at [1160, 321] on img "Next" at bounding box center [1171, 315] width 21 height 56
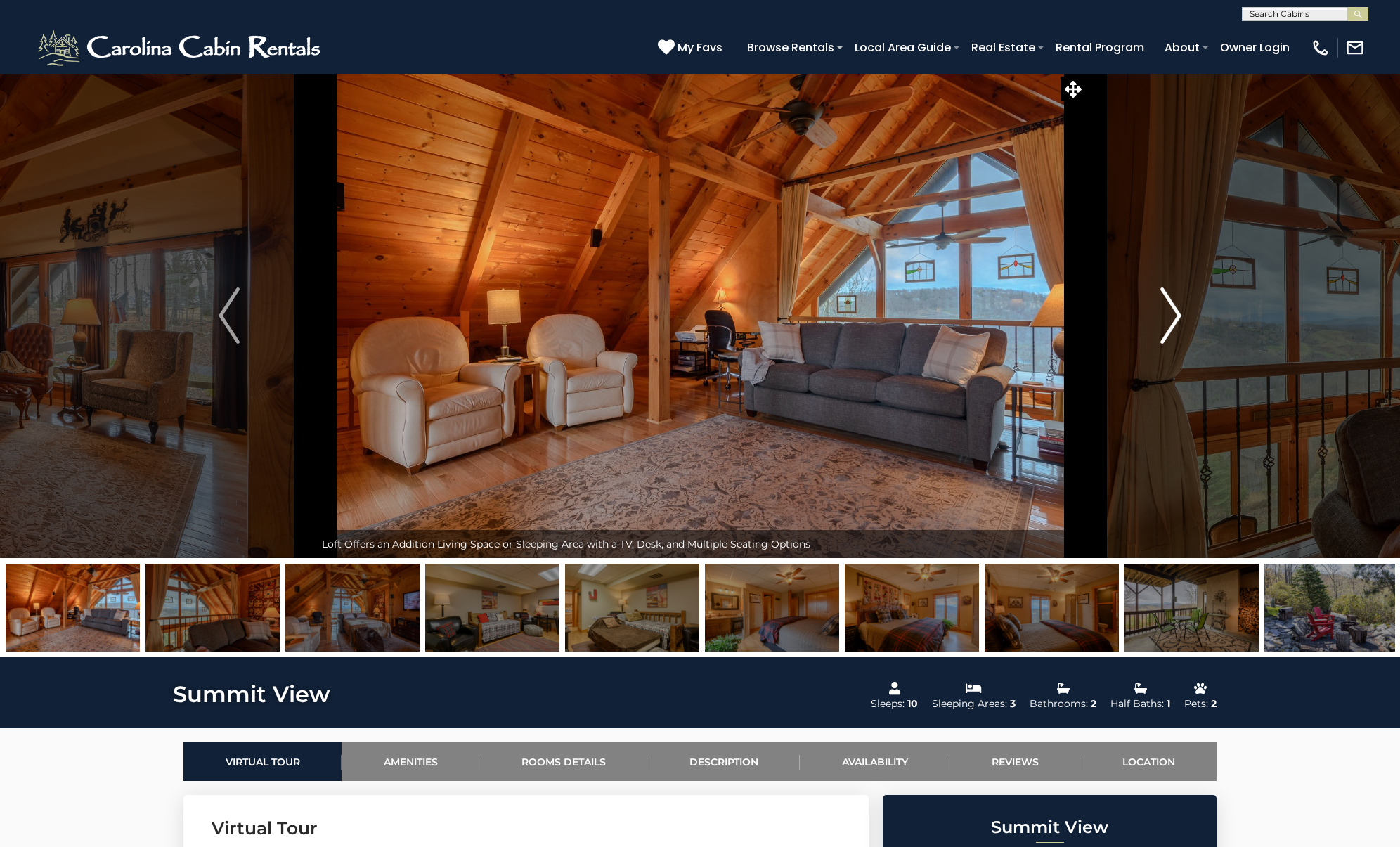
click at [1160, 321] on img "Next" at bounding box center [1171, 315] width 21 height 56
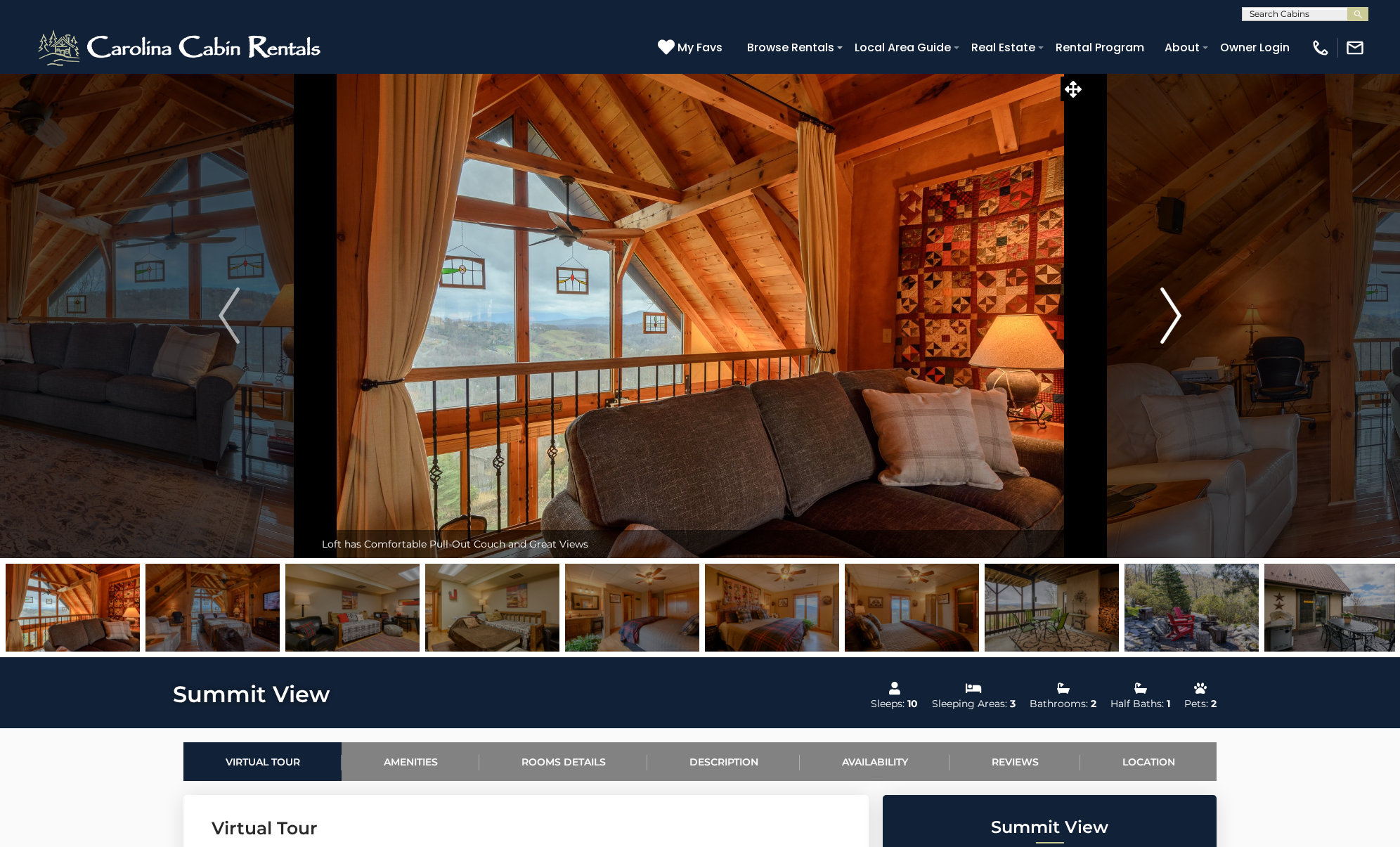
click at [1160, 321] on img "Next" at bounding box center [1171, 315] width 21 height 56
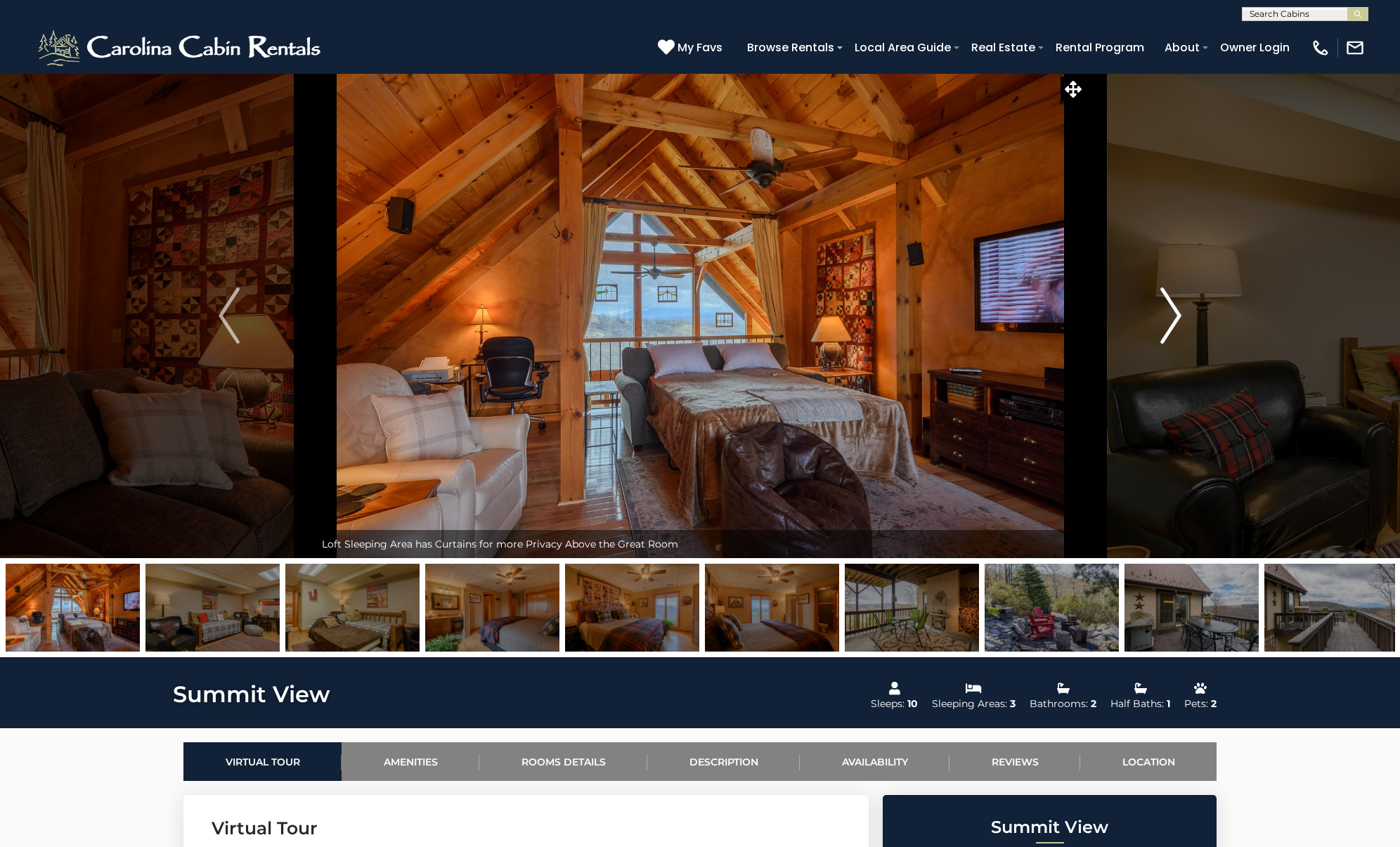
click at [1160, 321] on img "Next" at bounding box center [1171, 315] width 21 height 56
